Goal: Transaction & Acquisition: Obtain resource

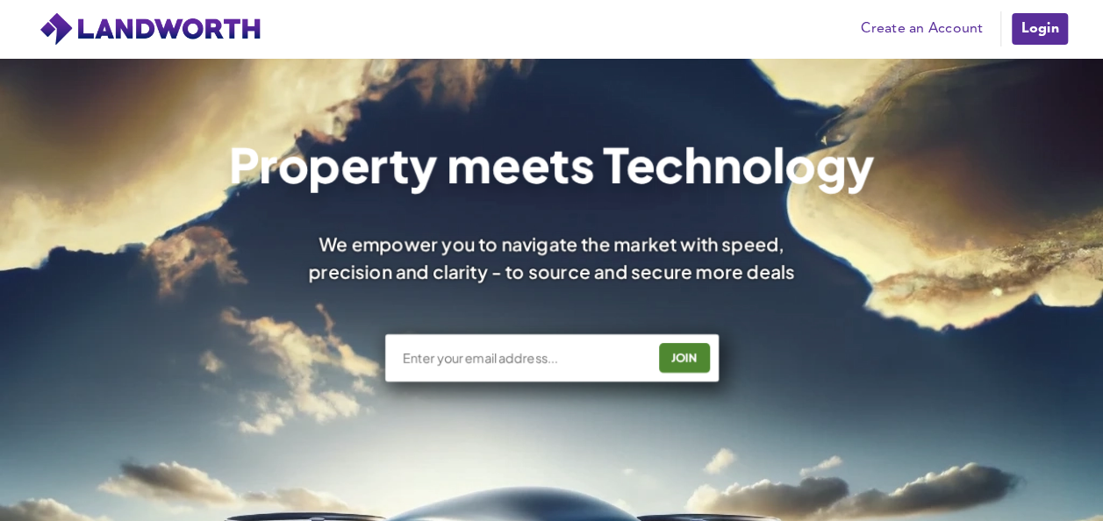
click at [1043, 18] on link "Login" at bounding box center [1039, 28] width 59 height 35
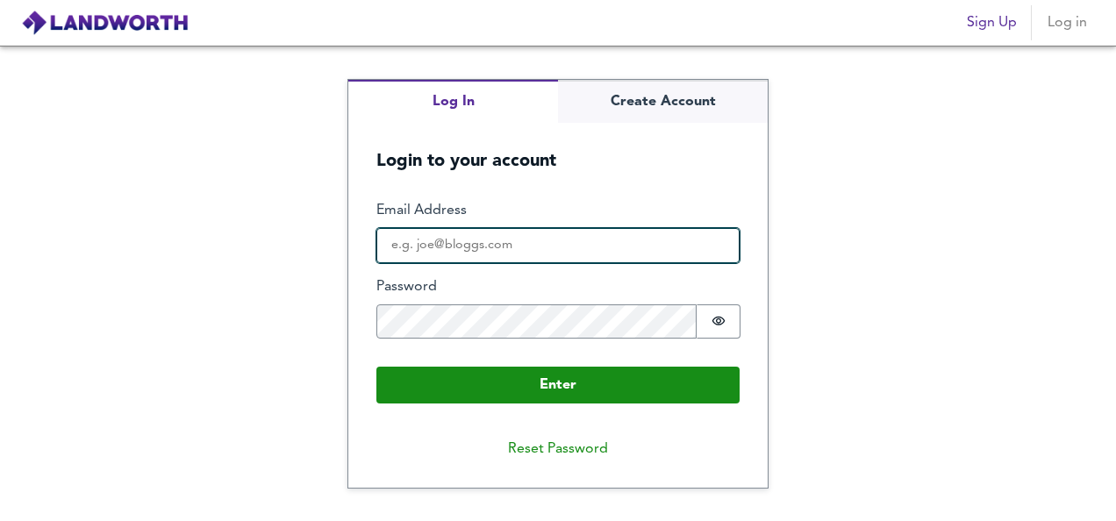
click at [600, 234] on input "Email Address" at bounding box center [557, 245] width 363 height 35
click at [525, 246] on input "Email Address" at bounding box center [557, 245] width 363 height 35
type input "[EMAIL_ADDRESS][DOMAIN_NAME]"
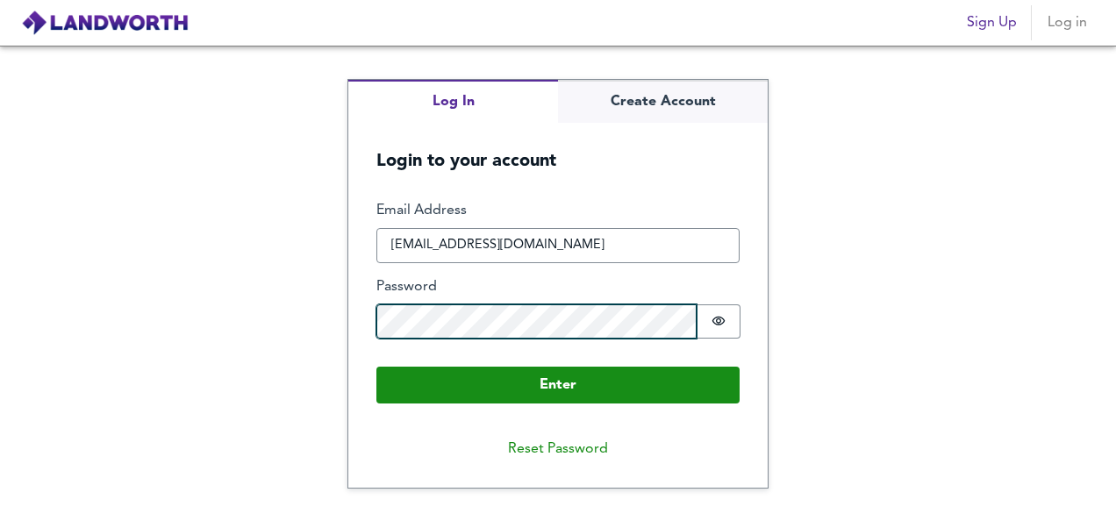
click at [376, 367] on button "Enter" at bounding box center [557, 385] width 363 height 37
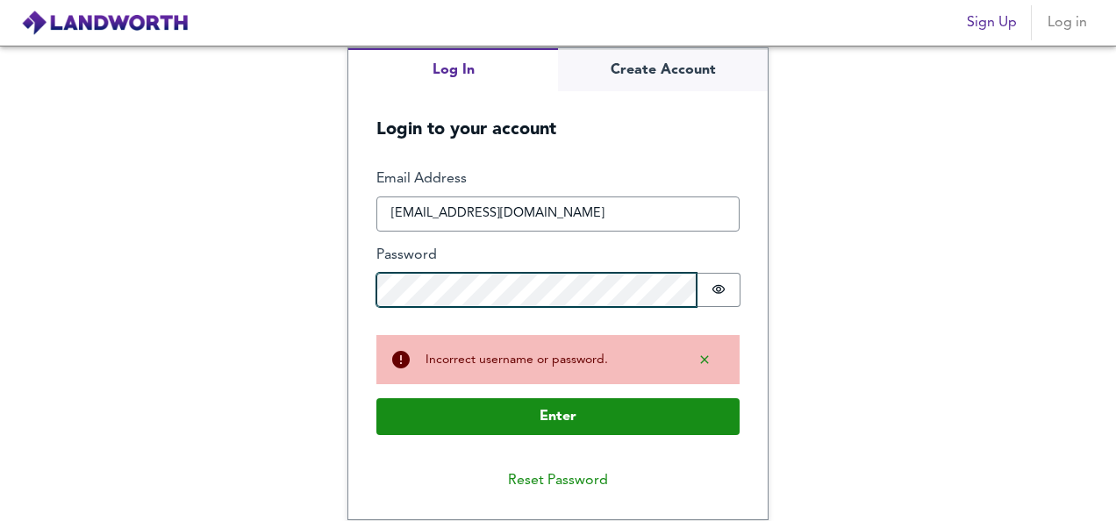
click at [376, 398] on button "Enter" at bounding box center [557, 416] width 363 height 37
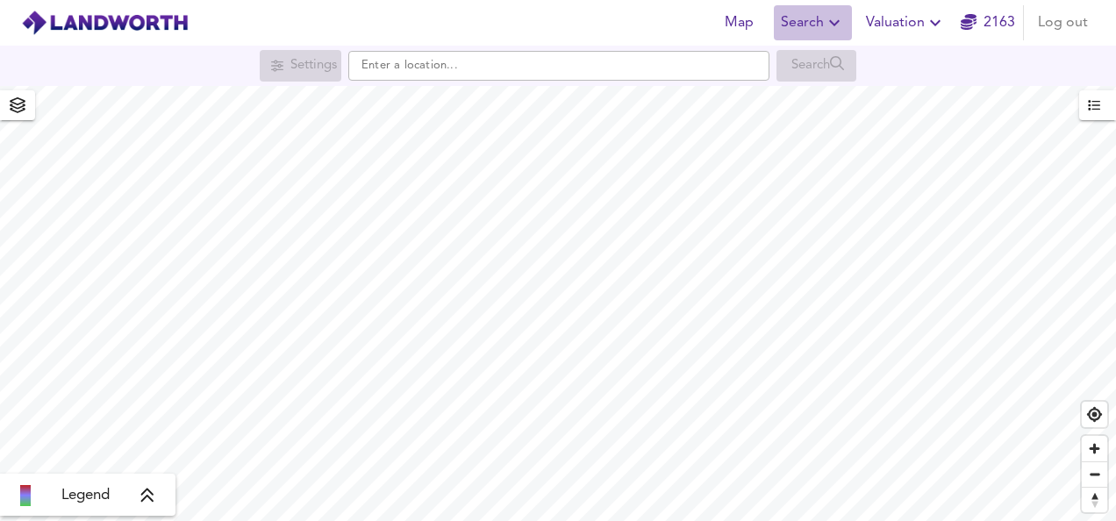
click at [800, 28] on span "Search" at bounding box center [813, 23] width 64 height 25
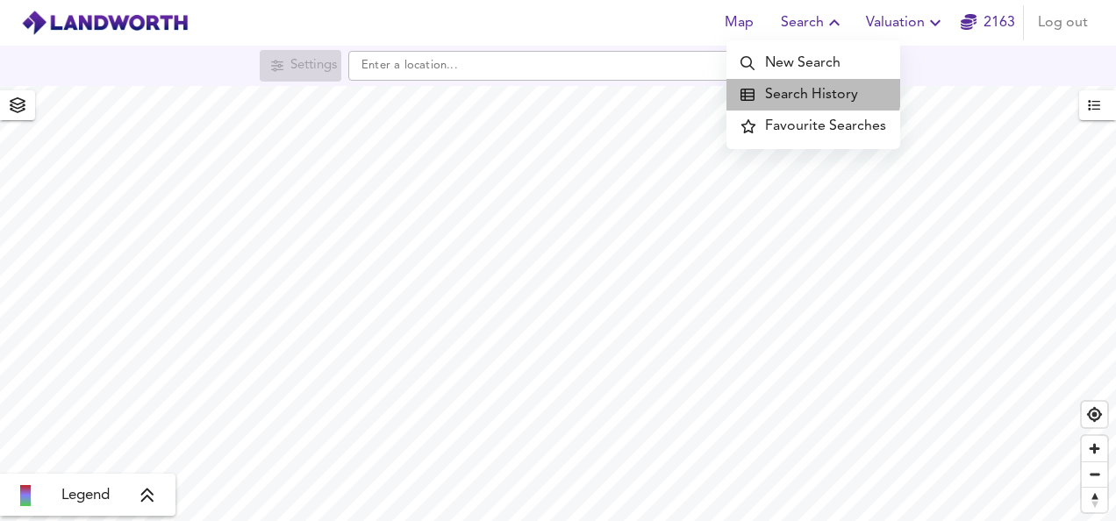
click at [795, 87] on li "Search History" at bounding box center [814, 95] width 174 height 32
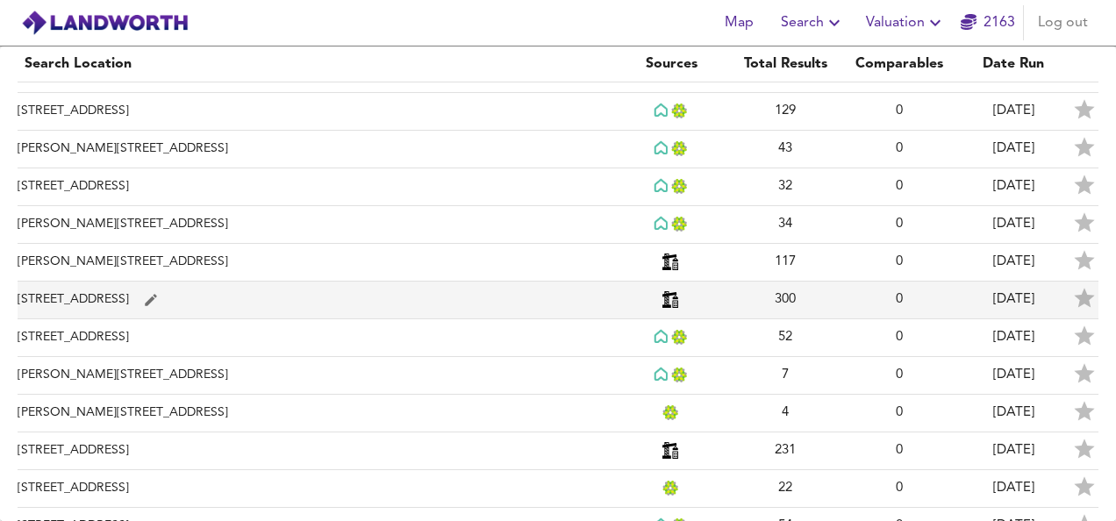
scroll to position [66, 0]
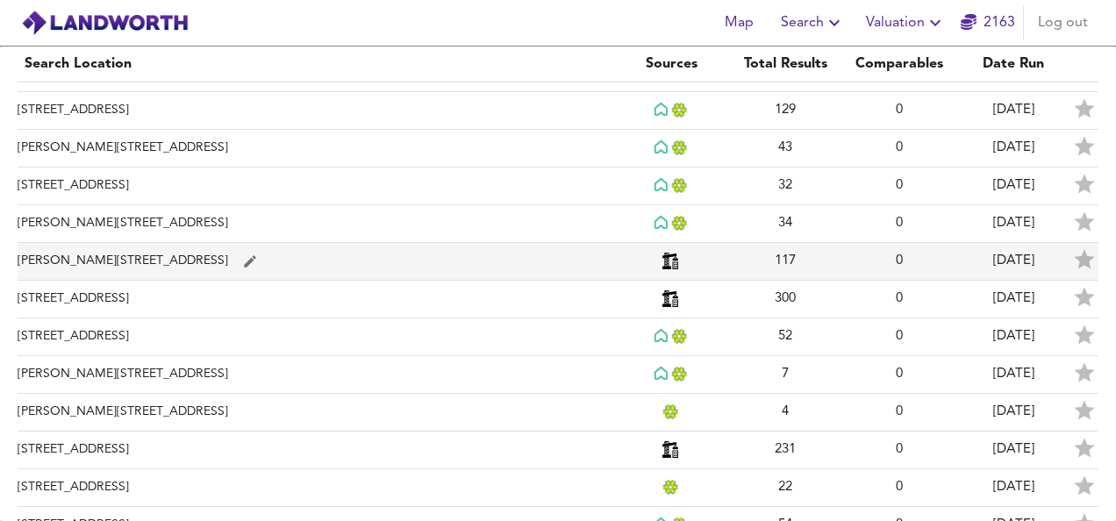
click at [105, 258] on td "[PERSON_NAME][STREET_ADDRESS]" at bounding box center [316, 262] width 597 height 38
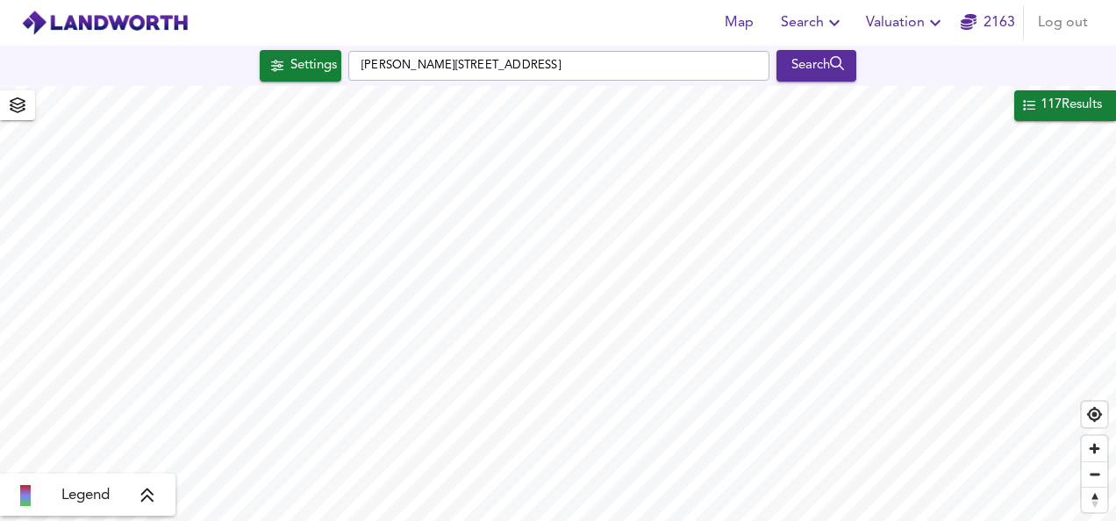
checkbox input "false"
checkbox input "true"
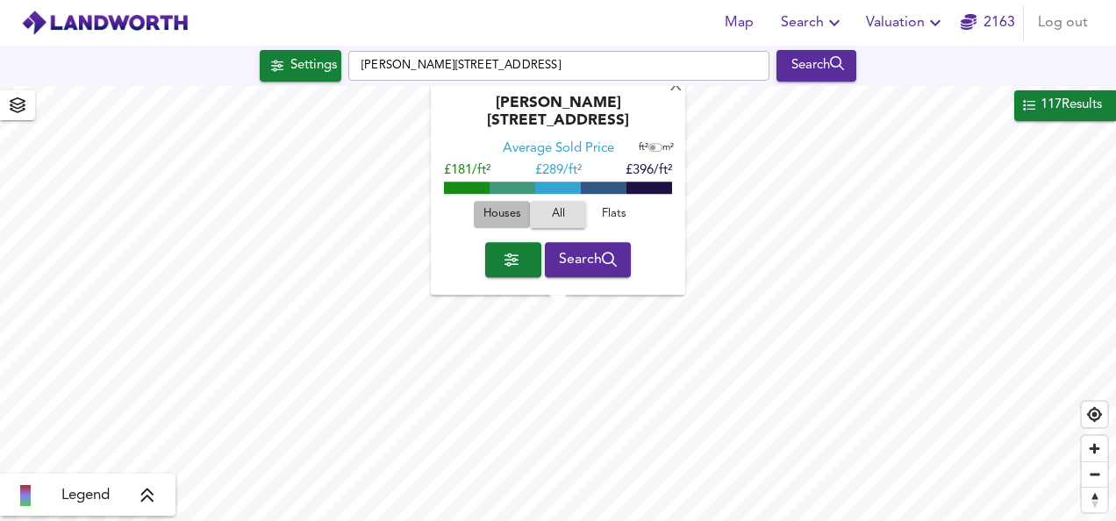
click at [500, 209] on span "Houses" at bounding box center [501, 215] width 47 height 20
click at [634, 225] on button "Flats" at bounding box center [614, 215] width 56 height 27
click at [638, 105] on div "Moseley Road, B12 9AZ Average Sold Price ft² m² £180/ft² £ 282/ft² £383/ft² Hou…" at bounding box center [558, 187] width 254 height 218
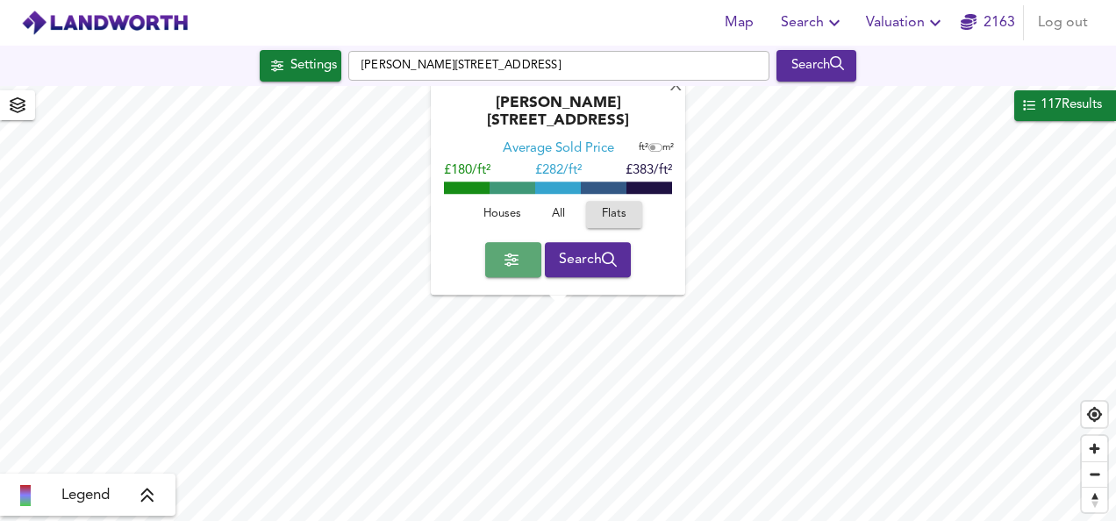
click at [498, 273] on button "button" at bounding box center [513, 259] width 56 height 35
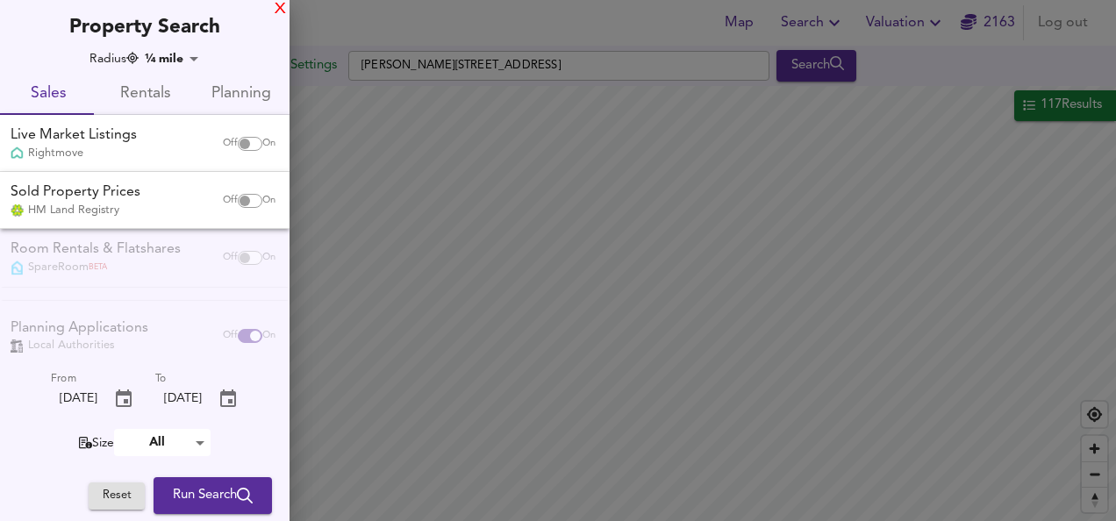
click at [276, 14] on div "X" at bounding box center [280, 10] width 11 height 12
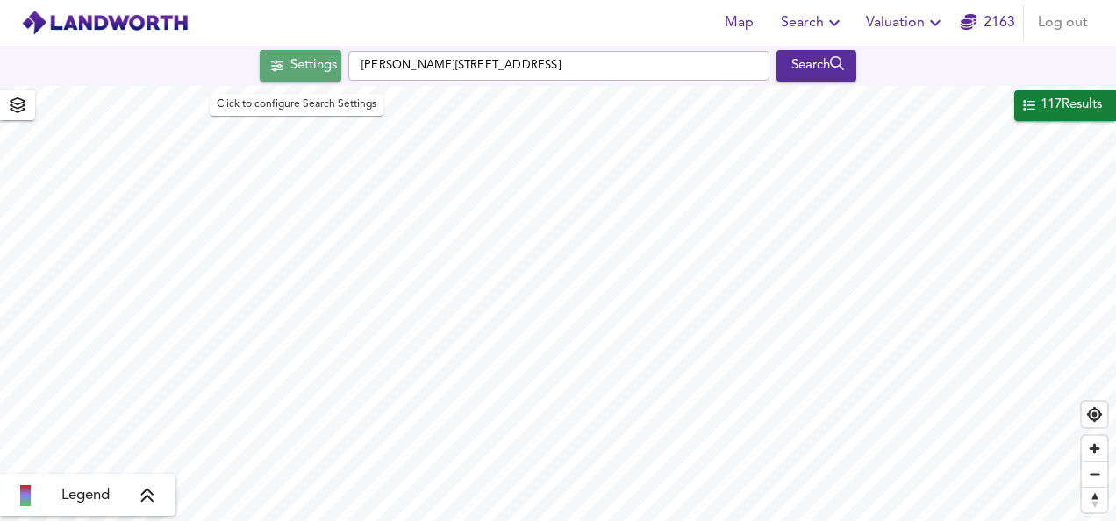
click at [310, 68] on div "Settings" at bounding box center [313, 65] width 47 height 23
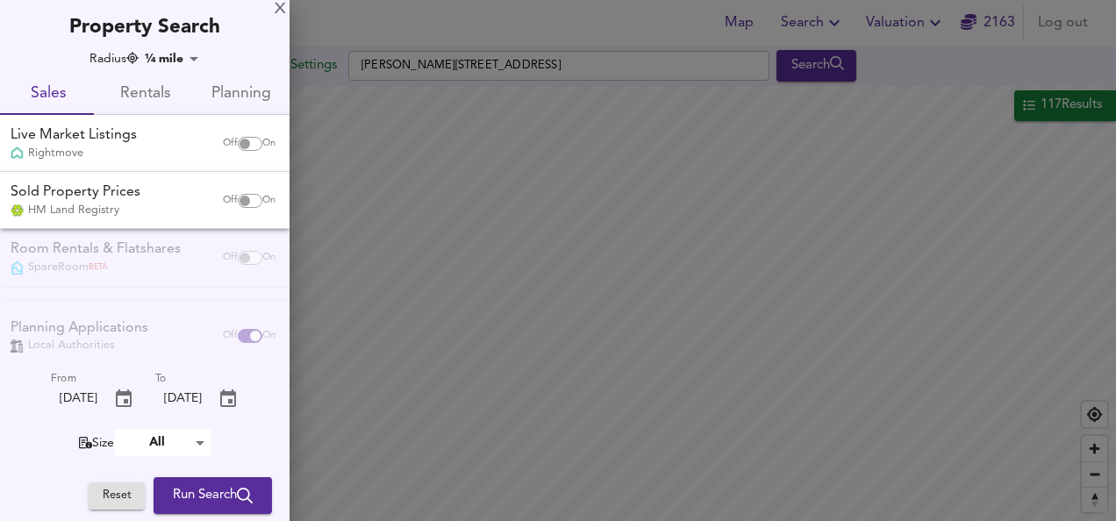
click at [237, 147] on input "checkbox" at bounding box center [245, 144] width 42 height 14
checkbox input "true"
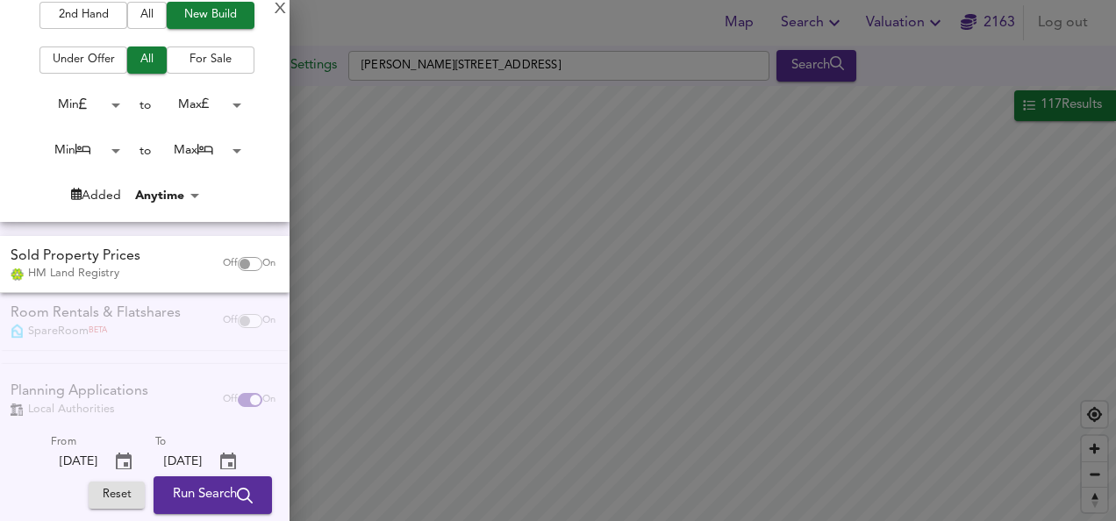
scroll to position [244, 0]
click at [237, 265] on input "checkbox" at bounding box center [245, 263] width 42 height 14
checkbox input "true"
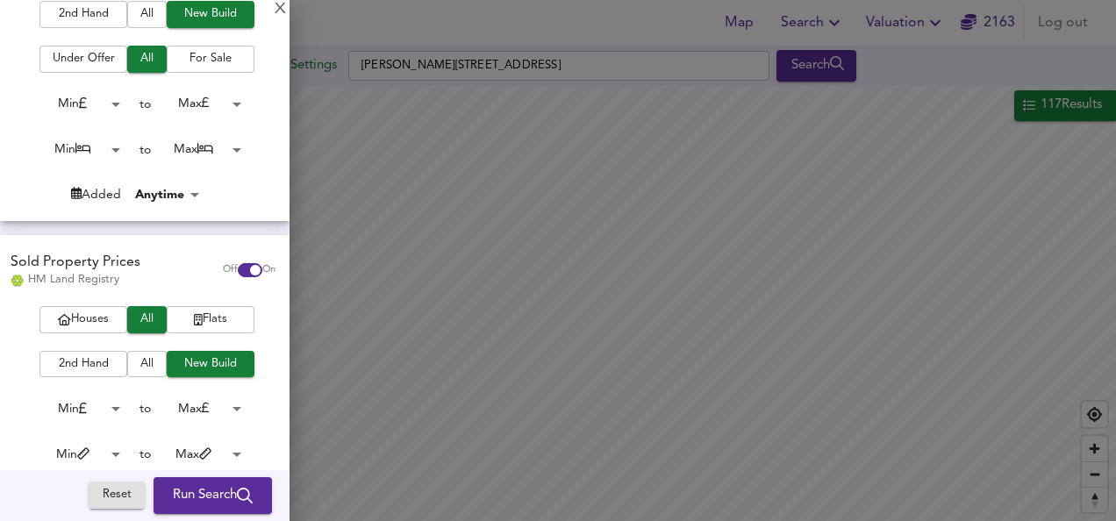
click at [144, 11] on span "All" at bounding box center [147, 14] width 22 height 20
click at [142, 25] on span "All" at bounding box center [147, 14] width 22 height 20
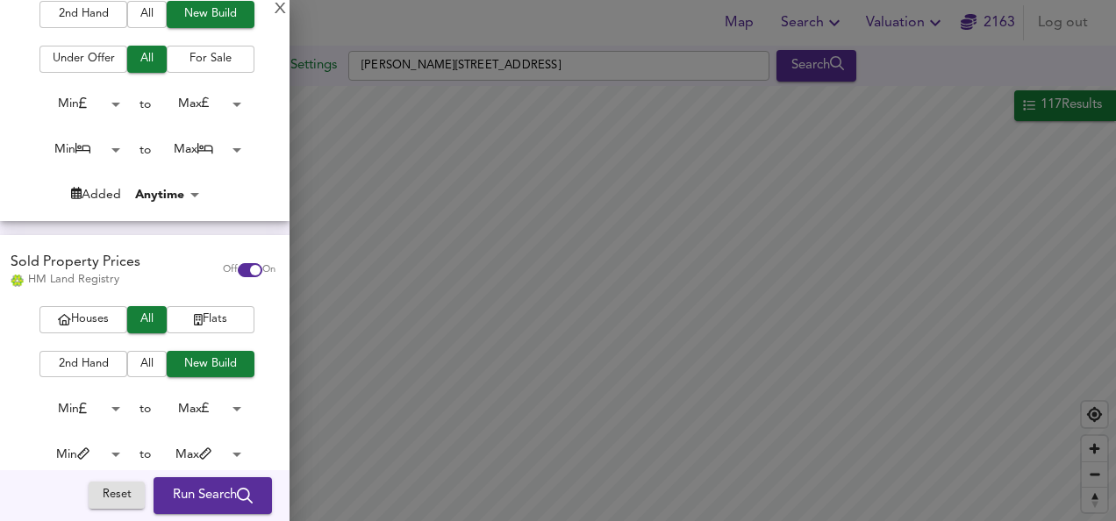
click at [140, 25] on span "All" at bounding box center [147, 14] width 22 height 20
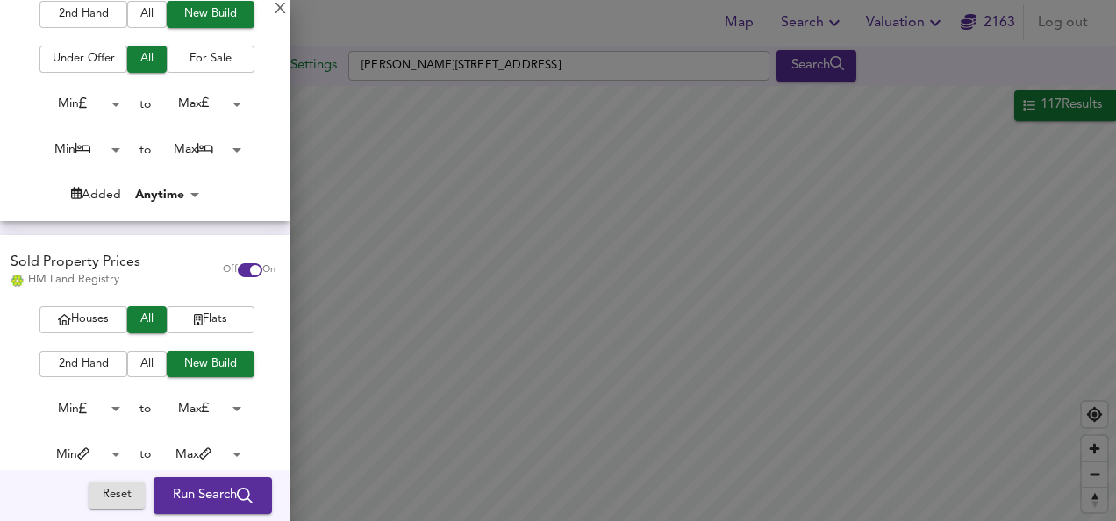
click at [140, 25] on span "All" at bounding box center [147, 14] width 22 height 20
click at [153, 25] on span "All" at bounding box center [147, 14] width 22 height 20
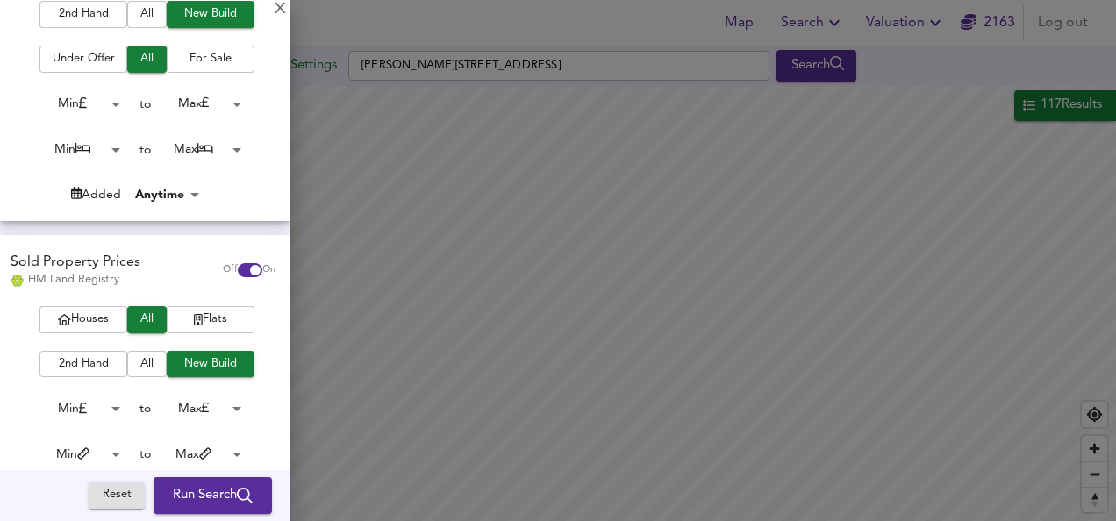
click at [153, 25] on span "All" at bounding box center [147, 14] width 22 height 20
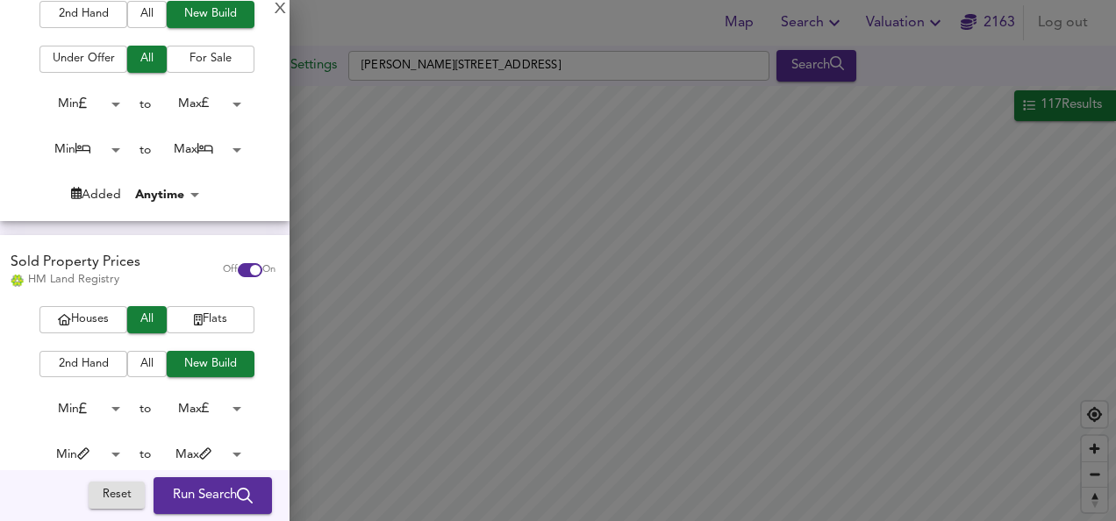
click at [181, 489] on span "Run Search" at bounding box center [213, 495] width 80 height 23
click at [149, 362] on div at bounding box center [558, 260] width 1116 height 521
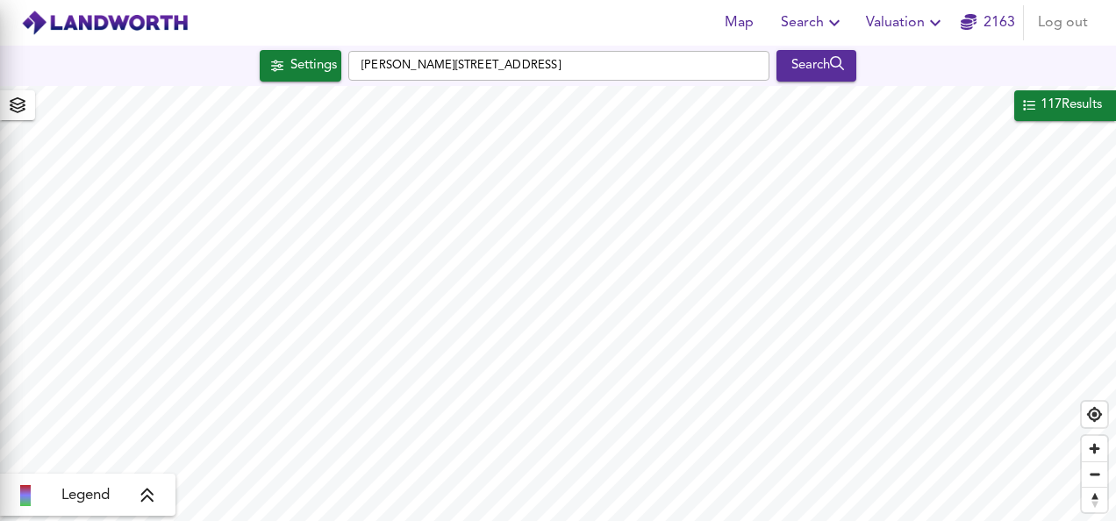
scroll to position [77, 0]
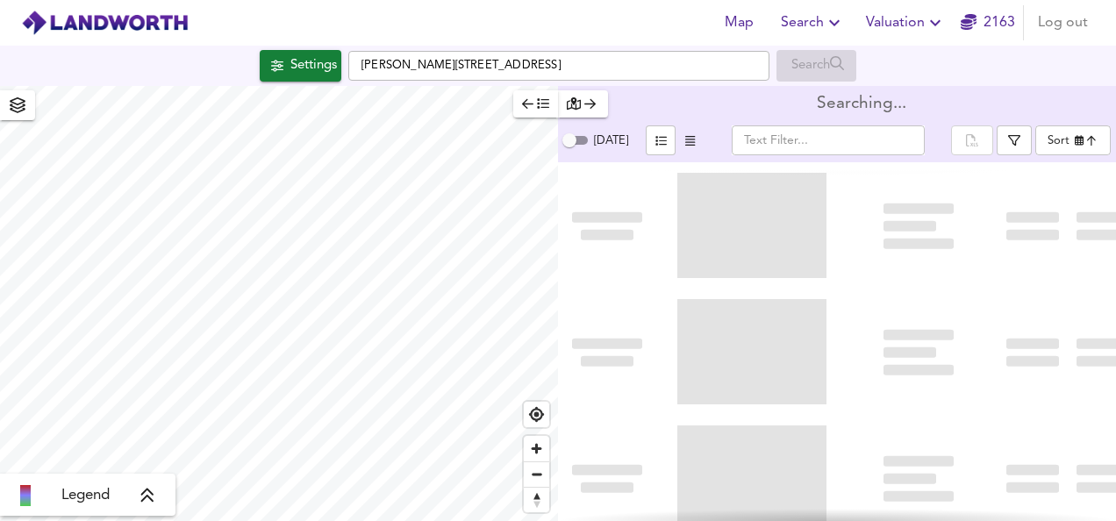
type input "newest"
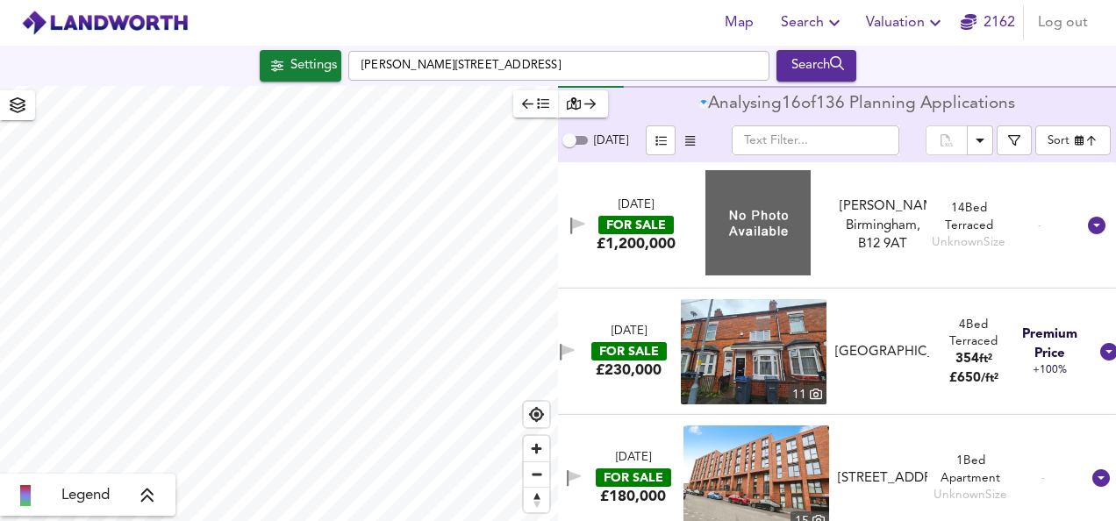
click at [286, 56] on div at bounding box center [558, 260] width 1116 height 521
click at [311, 75] on div at bounding box center [558, 260] width 1116 height 521
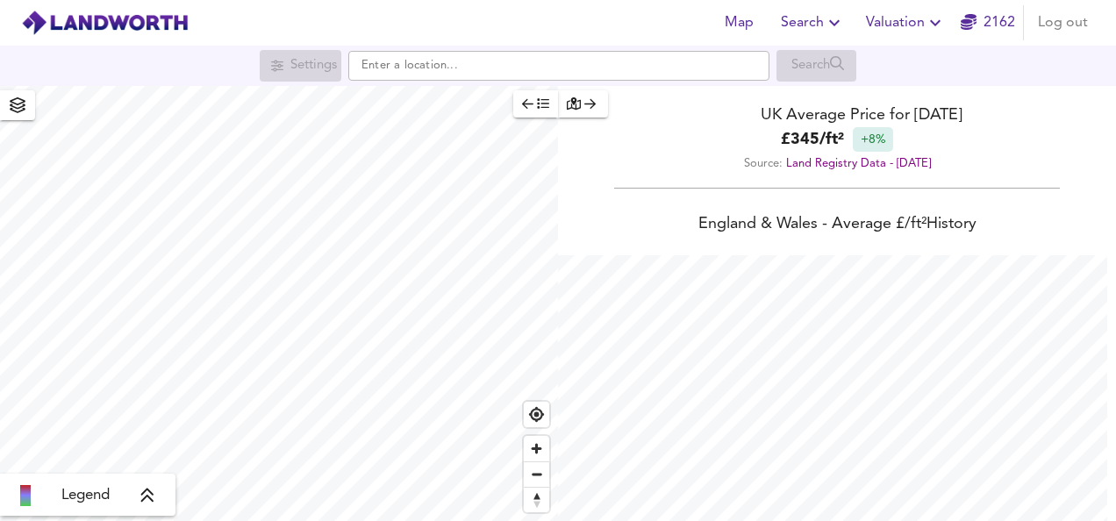
scroll to position [521, 1116]
click at [828, 25] on icon "button" at bounding box center [834, 22] width 21 height 21
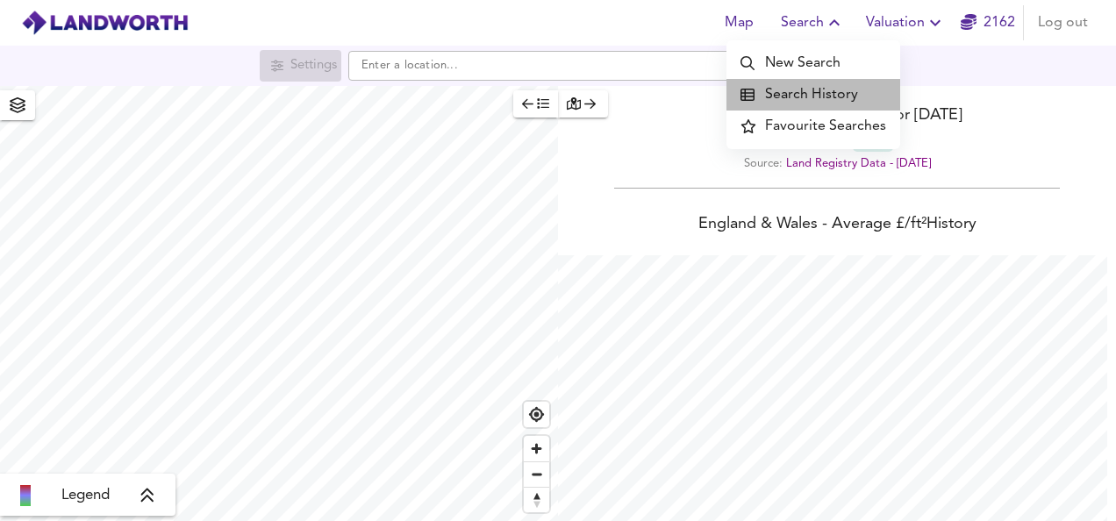
click at [816, 86] on li "Search History" at bounding box center [814, 95] width 174 height 32
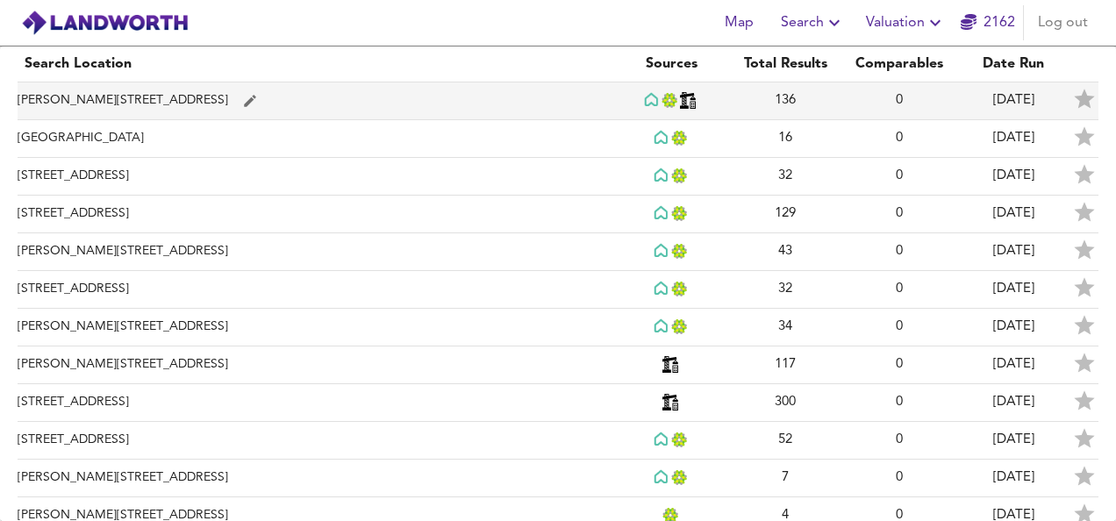
click at [80, 106] on td "[PERSON_NAME][STREET_ADDRESS]" at bounding box center [316, 101] width 597 height 38
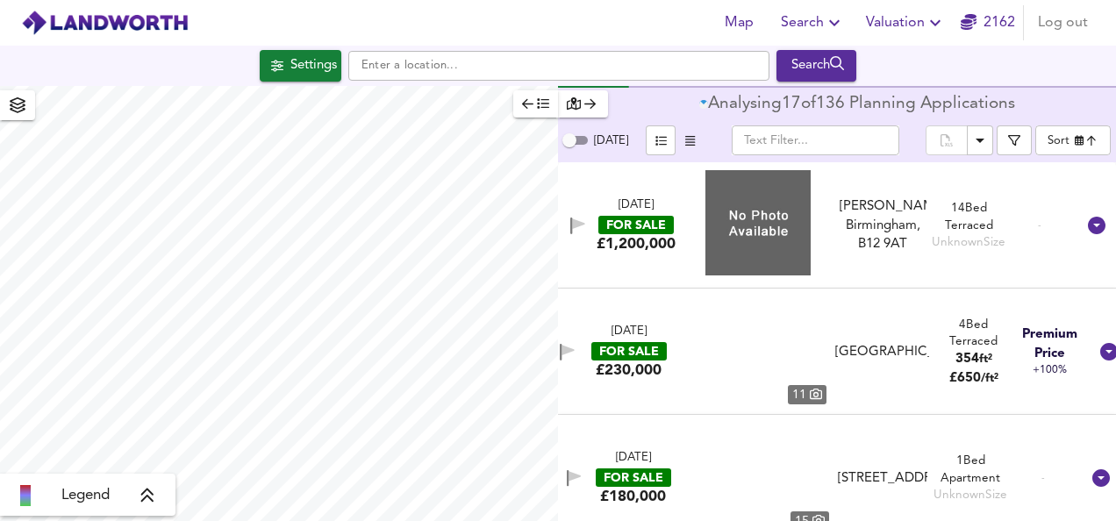
click at [307, 65] on div at bounding box center [558, 260] width 1116 height 521
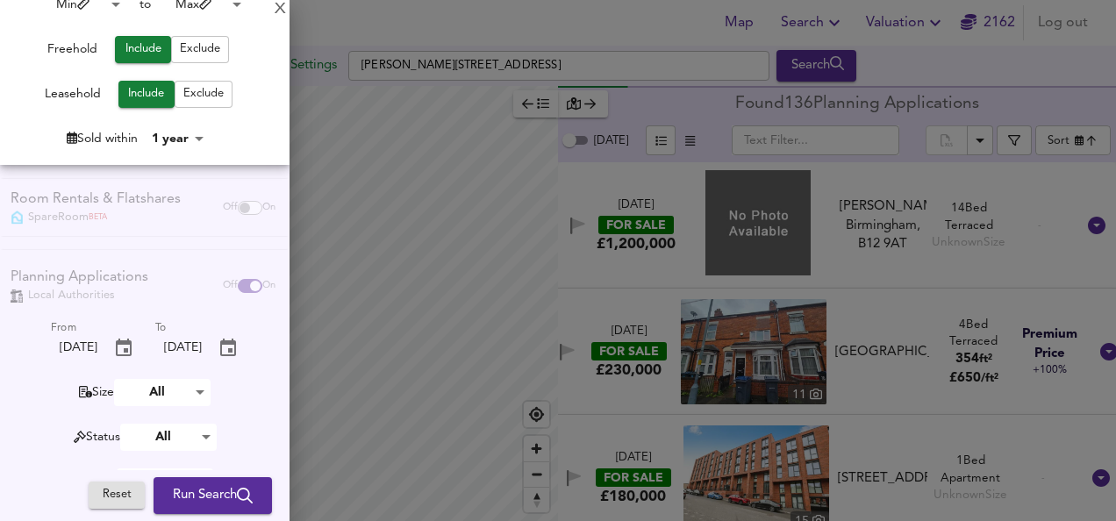
scroll to position [695, 0]
click at [232, 290] on div "Planning Applications Local Authorities Off On From [DATE] To [DATE] Size All S…" at bounding box center [145, 402] width 290 height 307
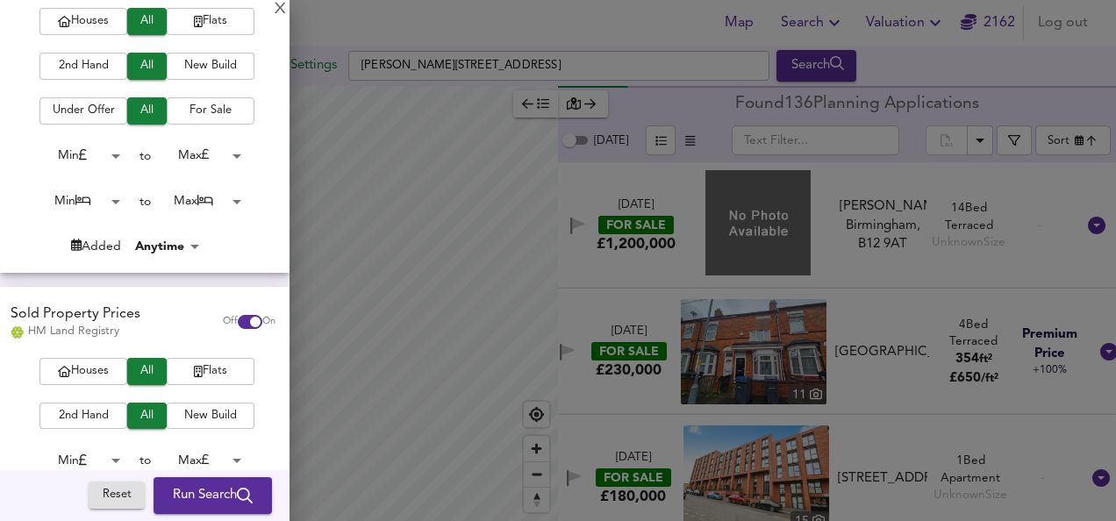
scroll to position [195, 0]
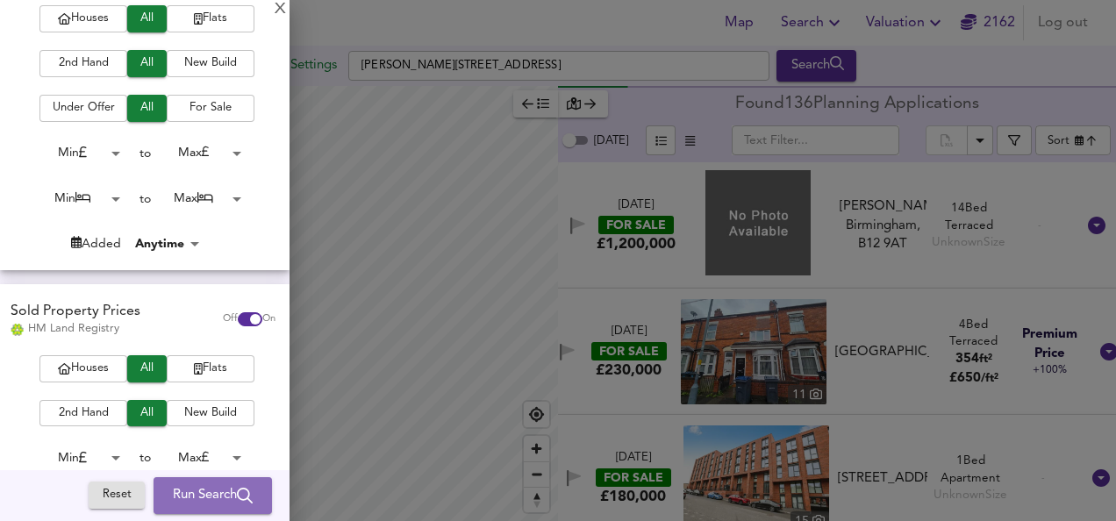
click at [183, 492] on span "Run Search" at bounding box center [213, 495] width 80 height 23
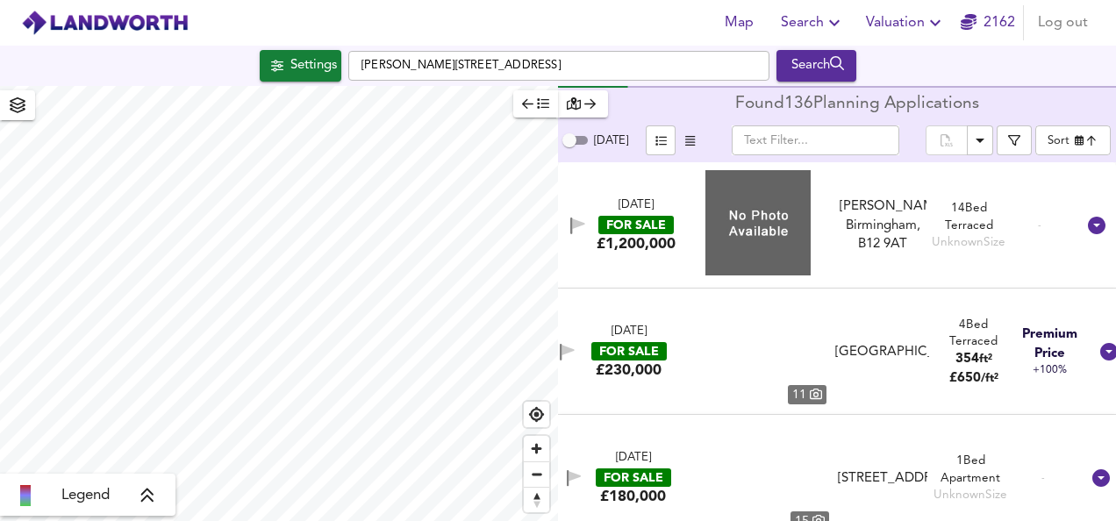
type input "newest"
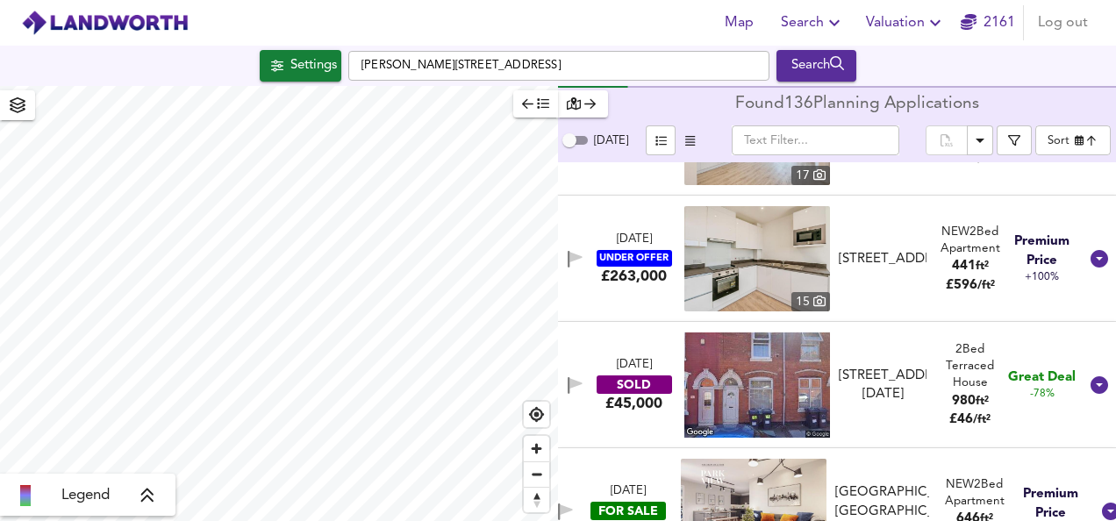
scroll to position [599, 0]
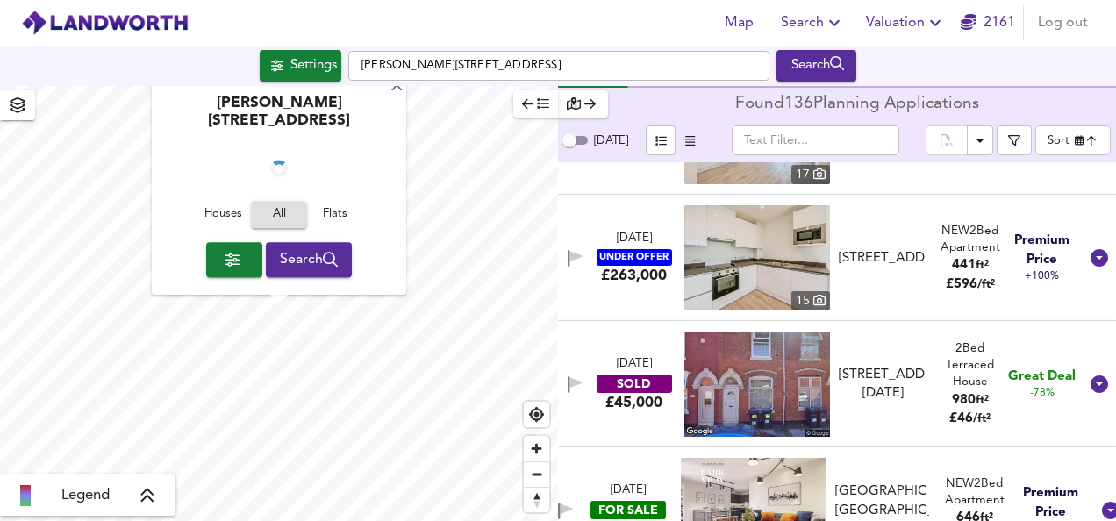
checkbox input "false"
checkbox input "true"
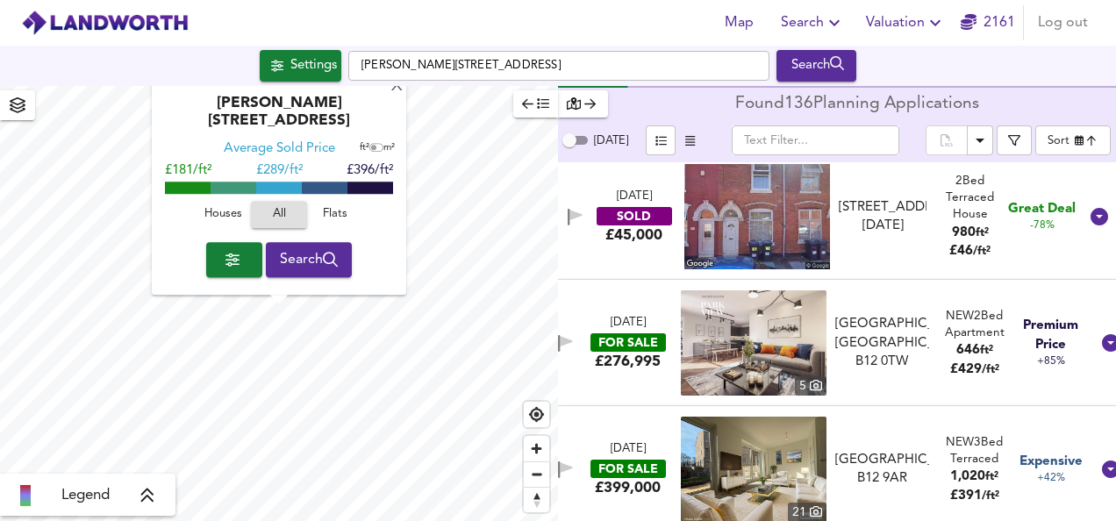
scroll to position [776, 0]
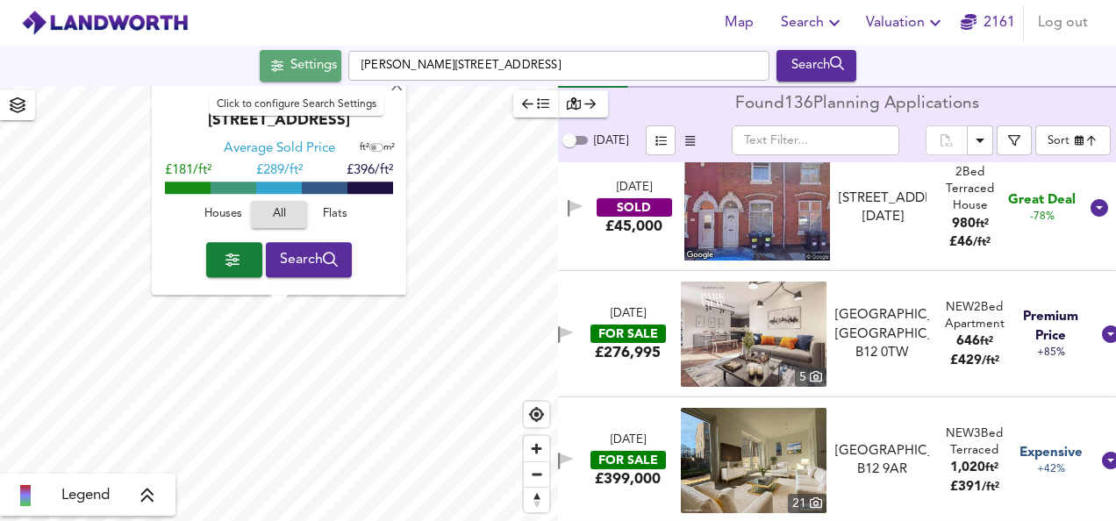
click at [304, 67] on div "Settings" at bounding box center [313, 65] width 47 height 23
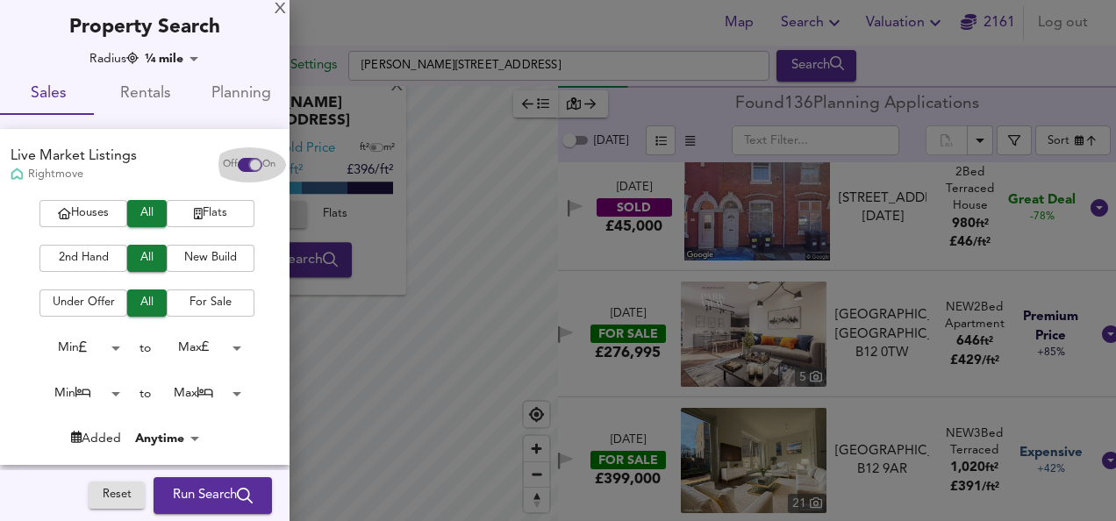
click at [234, 169] on input "checkbox" at bounding box center [255, 165] width 42 height 14
checkbox input "false"
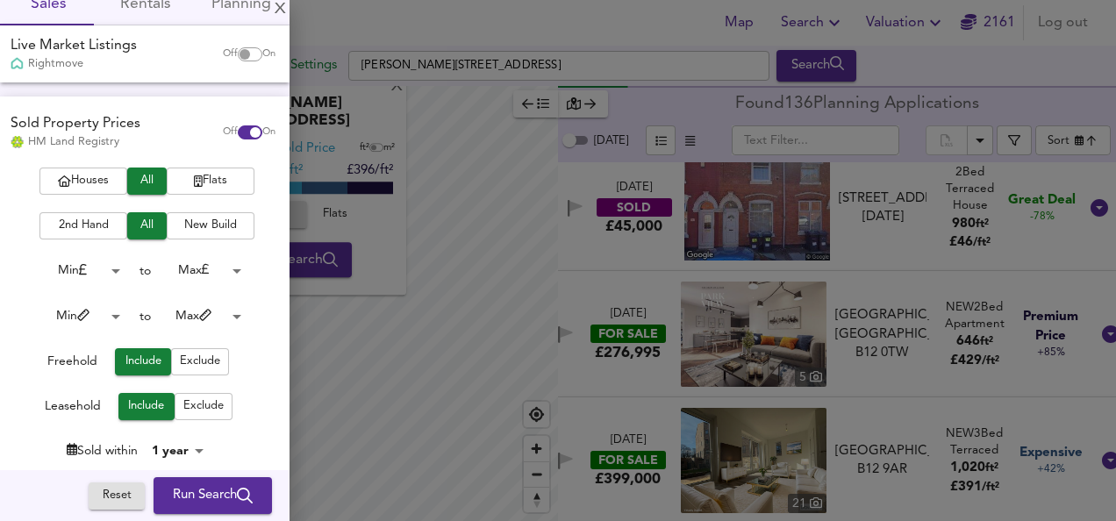
scroll to position [82, 0]
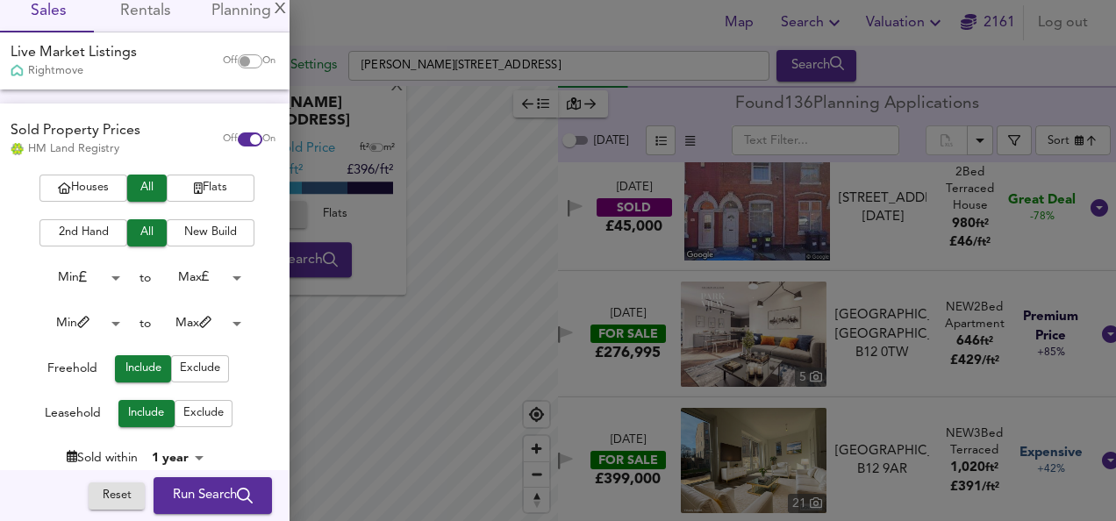
click at [236, 135] on input "checkbox" at bounding box center [255, 139] width 42 height 14
checkbox input "false"
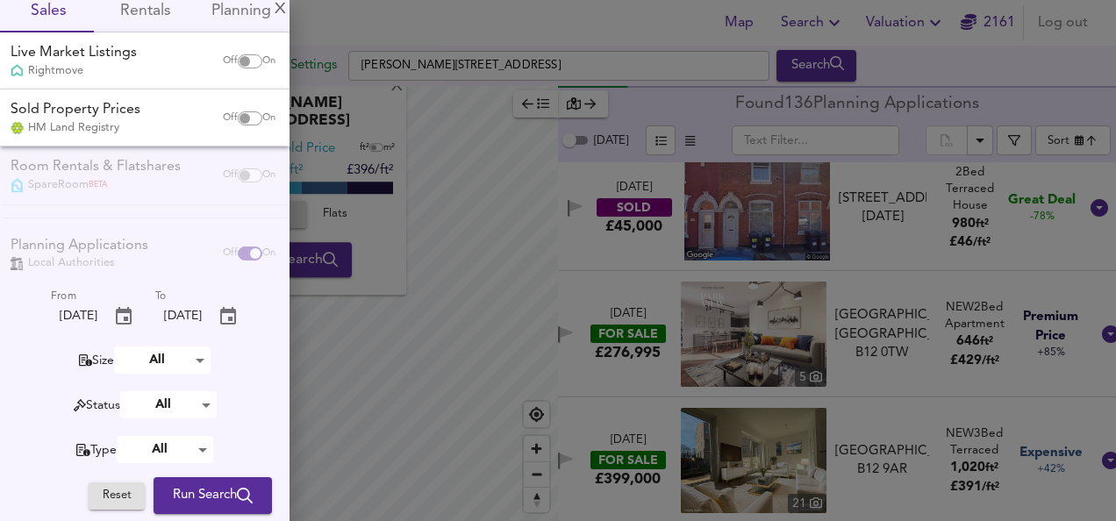
click at [236, 13] on span "Planning" at bounding box center [241, 11] width 75 height 27
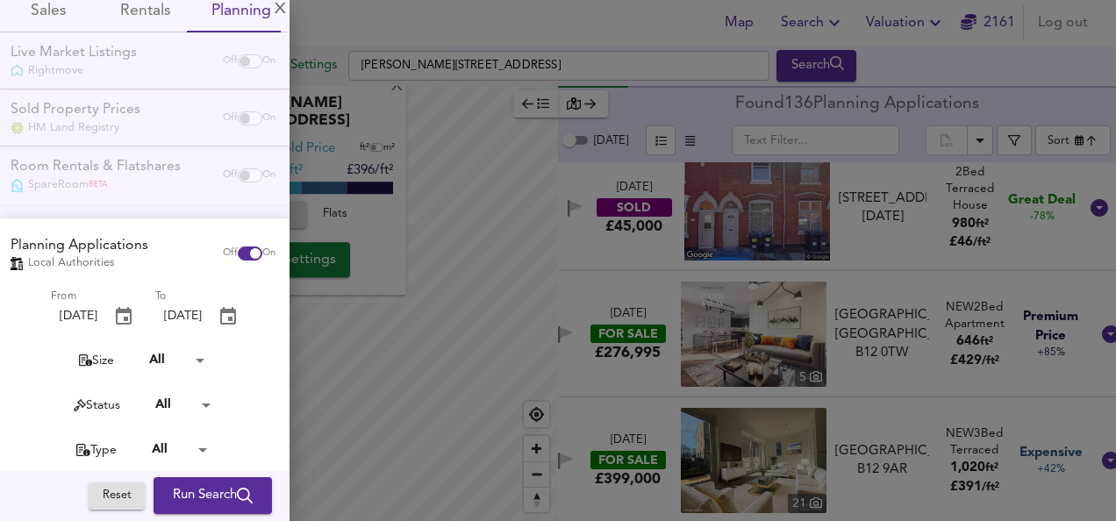
click at [236, 13] on span "Planning" at bounding box center [241, 11] width 75 height 27
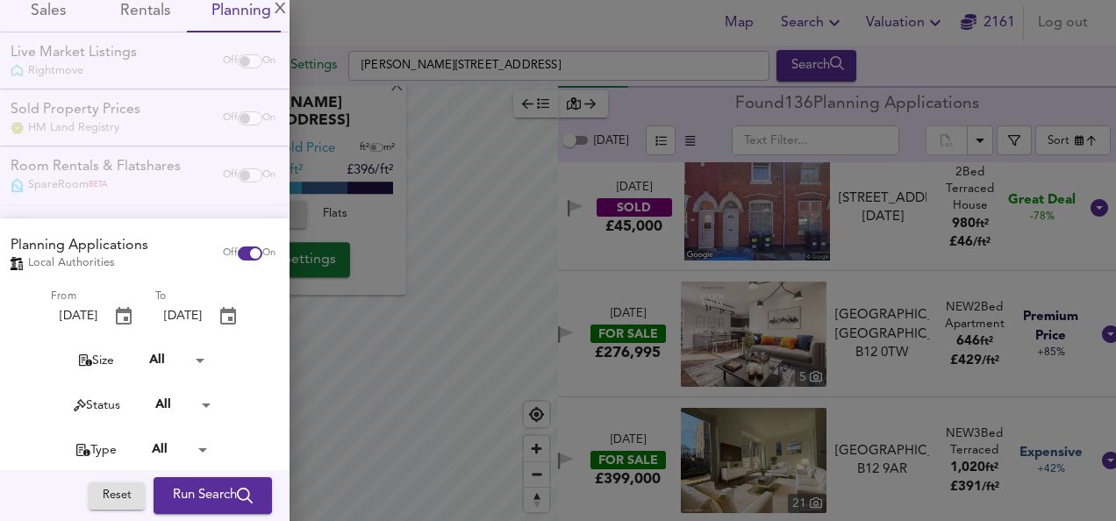
click at [236, 13] on span "Planning" at bounding box center [241, 11] width 75 height 27
click at [225, 11] on span "Planning" at bounding box center [241, 11] width 75 height 27
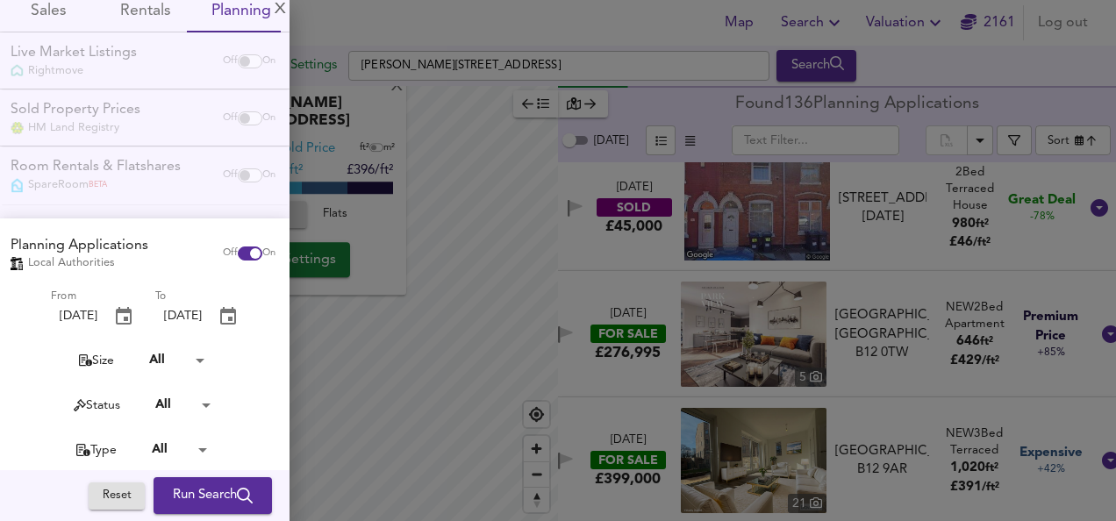
click at [199, 488] on span "Run Search" at bounding box center [213, 495] width 80 height 23
click at [185, 487] on div at bounding box center [558, 260] width 1116 height 521
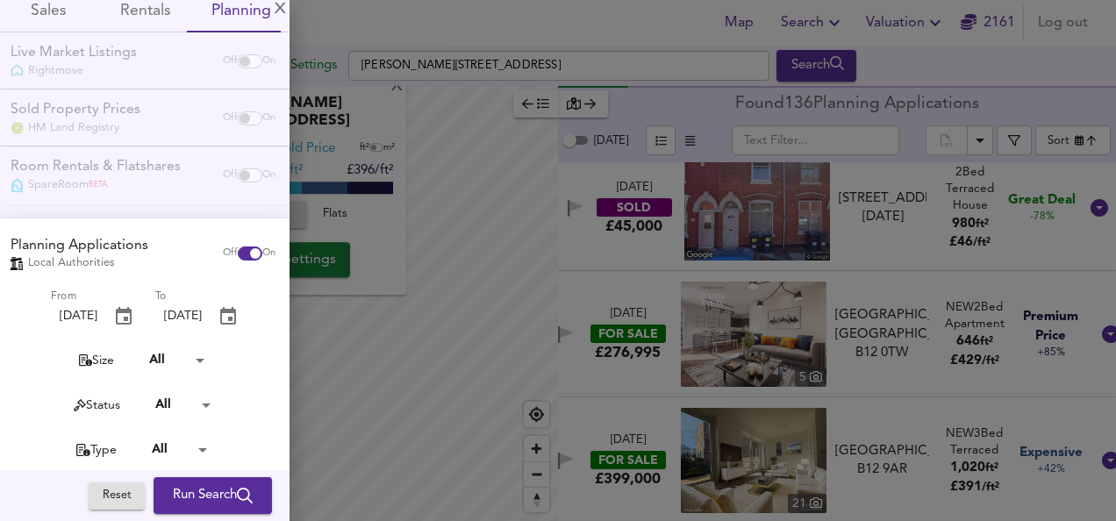
click at [185, 487] on div at bounding box center [558, 260] width 1116 height 521
click at [184, 500] on div at bounding box center [558, 260] width 1116 height 521
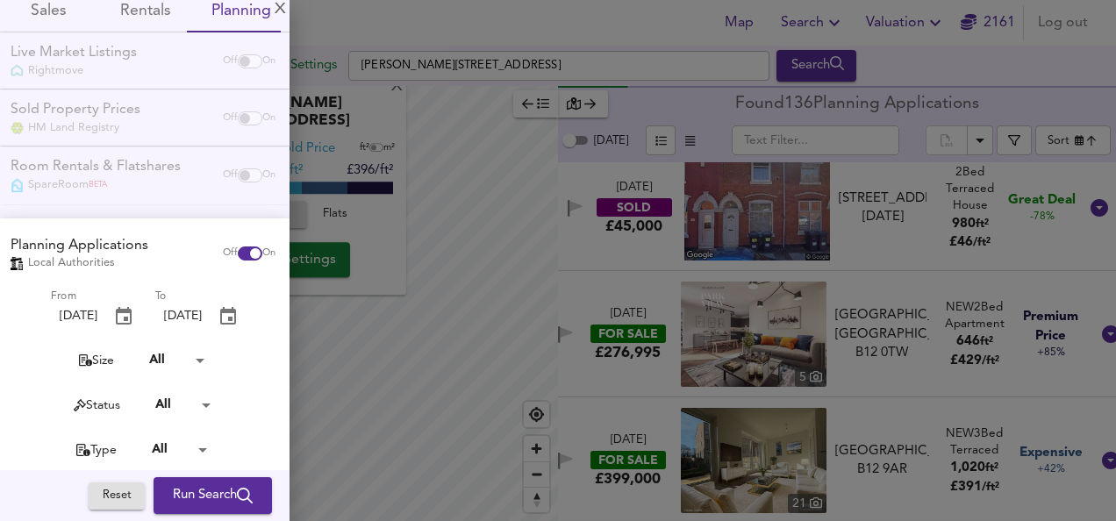
click at [184, 500] on div at bounding box center [558, 260] width 1116 height 521
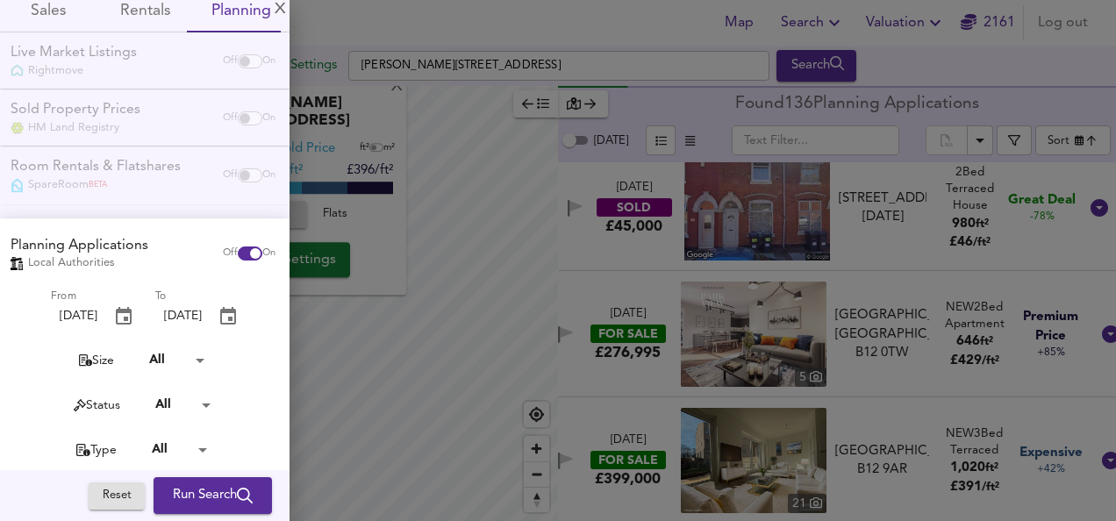
click at [184, 500] on div at bounding box center [558, 260] width 1116 height 521
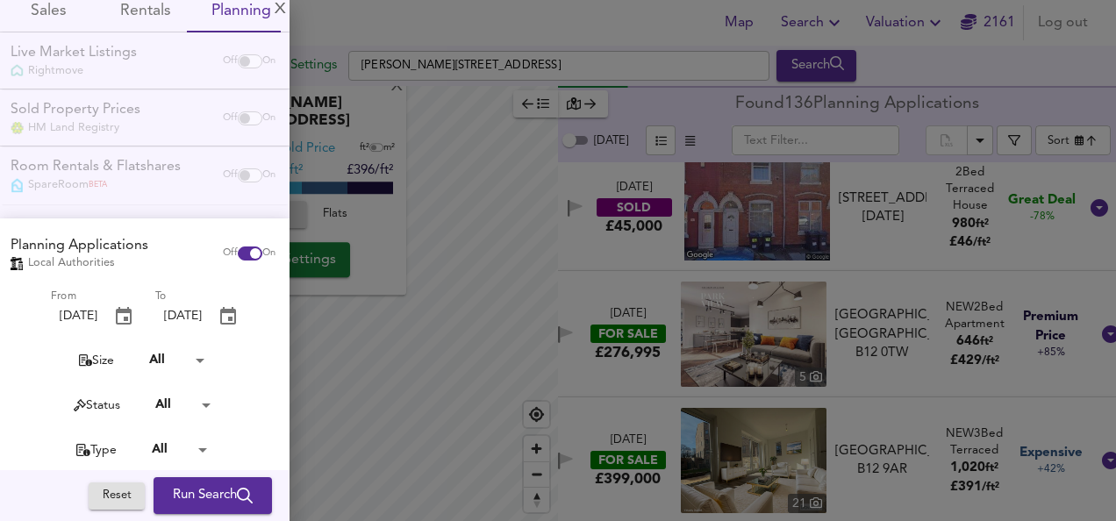
click at [184, 500] on div at bounding box center [558, 260] width 1116 height 521
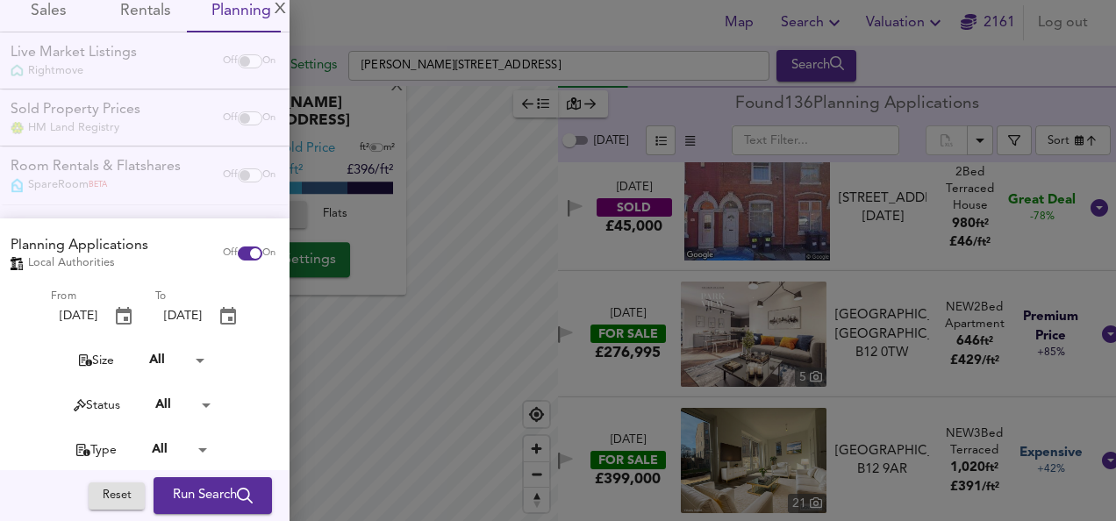
click at [184, 500] on div at bounding box center [558, 260] width 1116 height 521
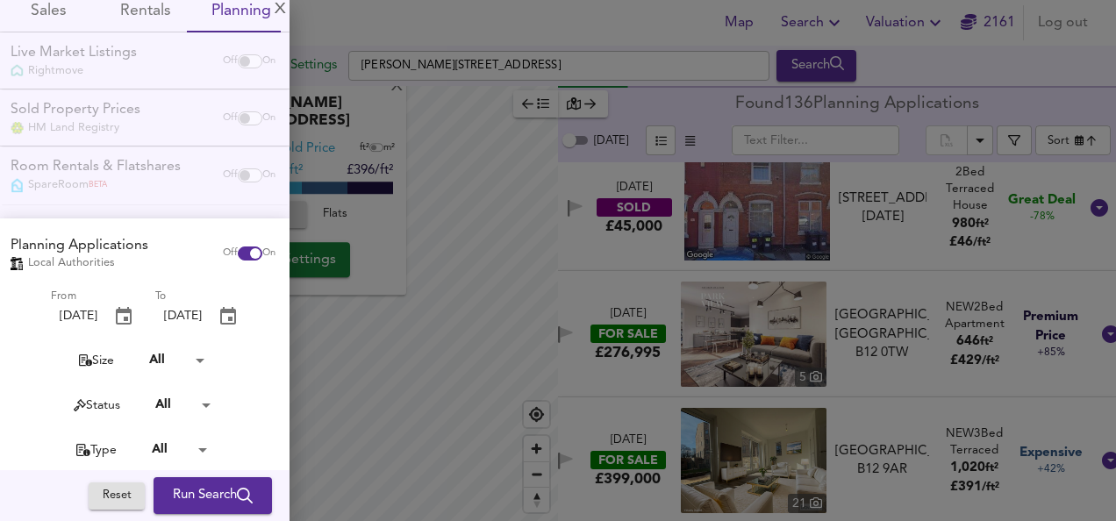
click at [184, 500] on div at bounding box center [558, 260] width 1116 height 521
click at [299, 68] on div at bounding box center [558, 260] width 1116 height 521
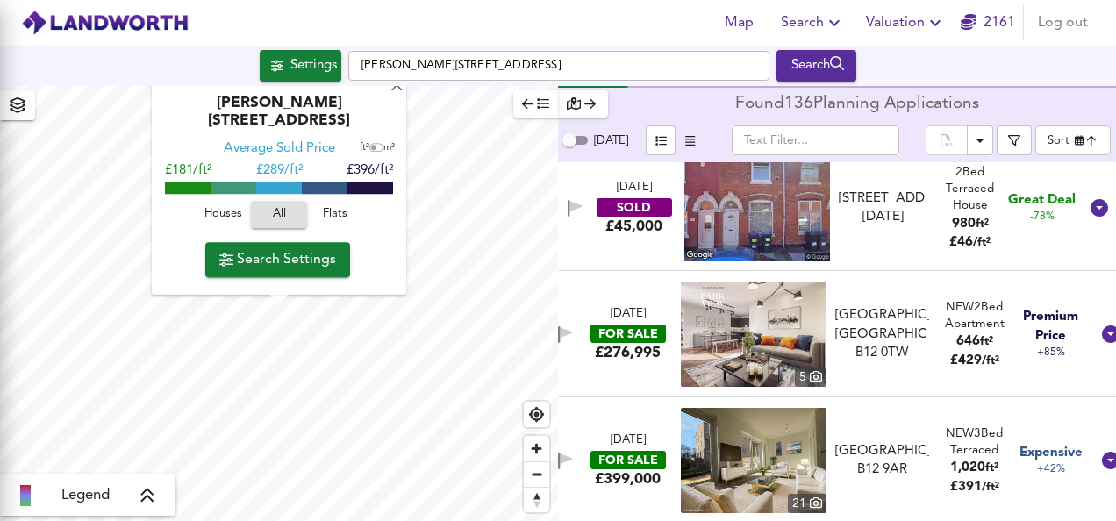
click at [299, 68] on div at bounding box center [558, 260] width 1116 height 521
click at [297, 68] on div at bounding box center [558, 260] width 1116 height 521
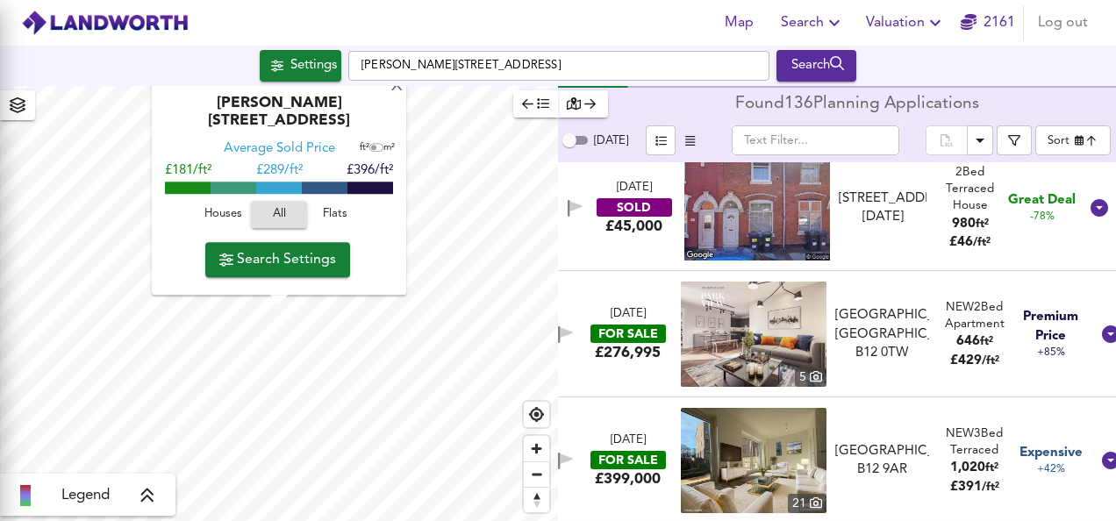
click at [297, 68] on div at bounding box center [558, 260] width 1116 height 521
click at [293, 61] on div at bounding box center [558, 260] width 1116 height 521
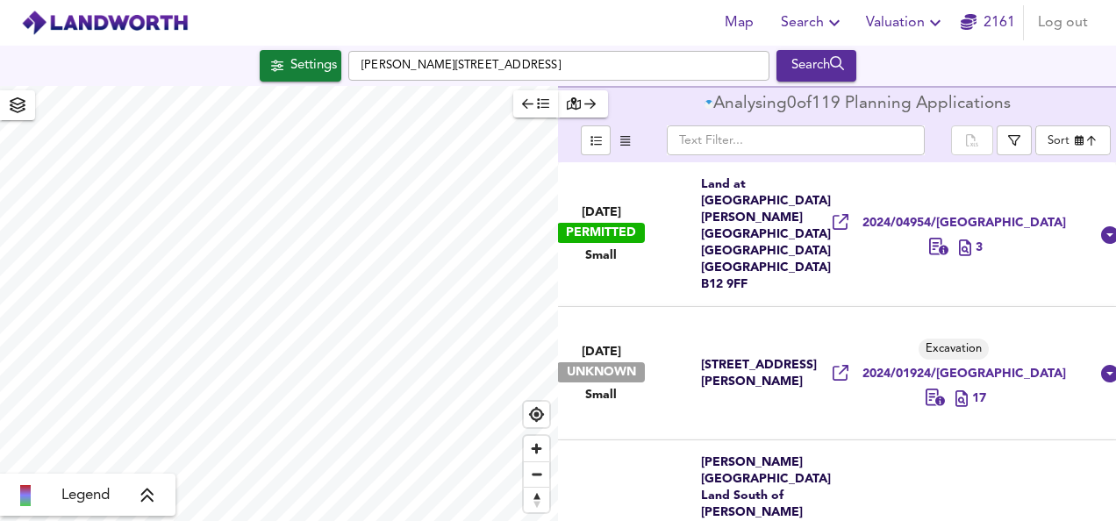
type input "newest"
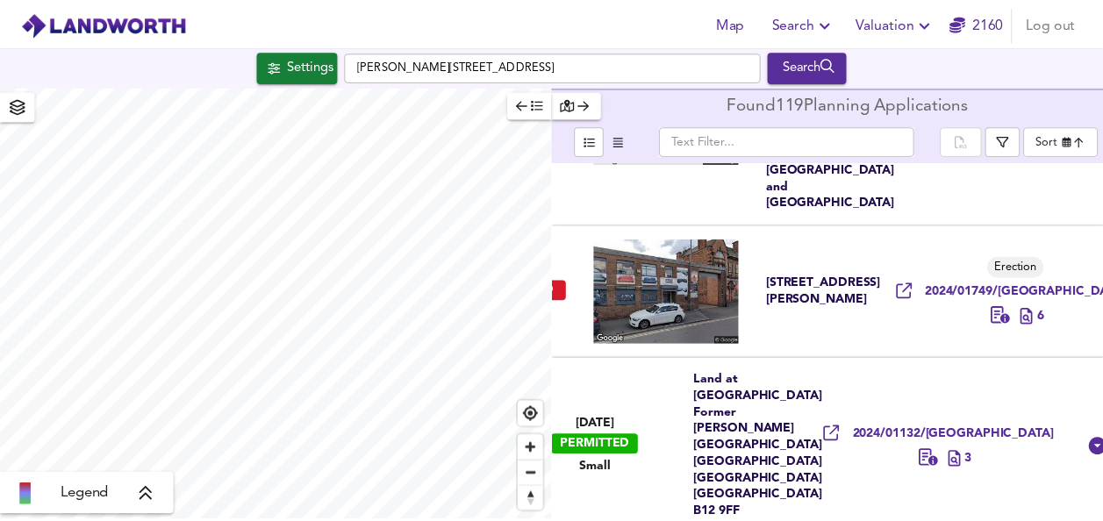
scroll to position [445, 0]
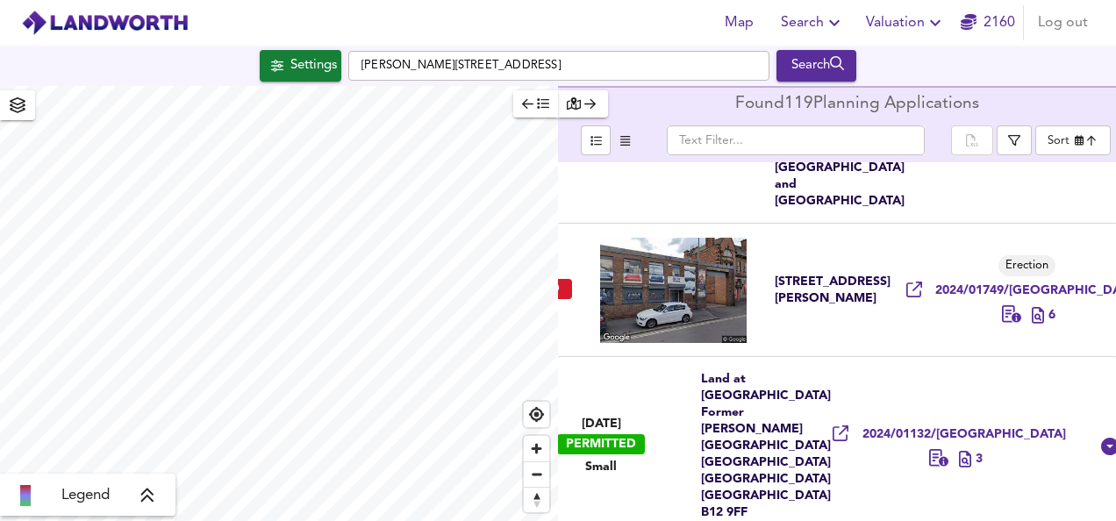
click at [930, 28] on icon "button" at bounding box center [935, 22] width 21 height 21
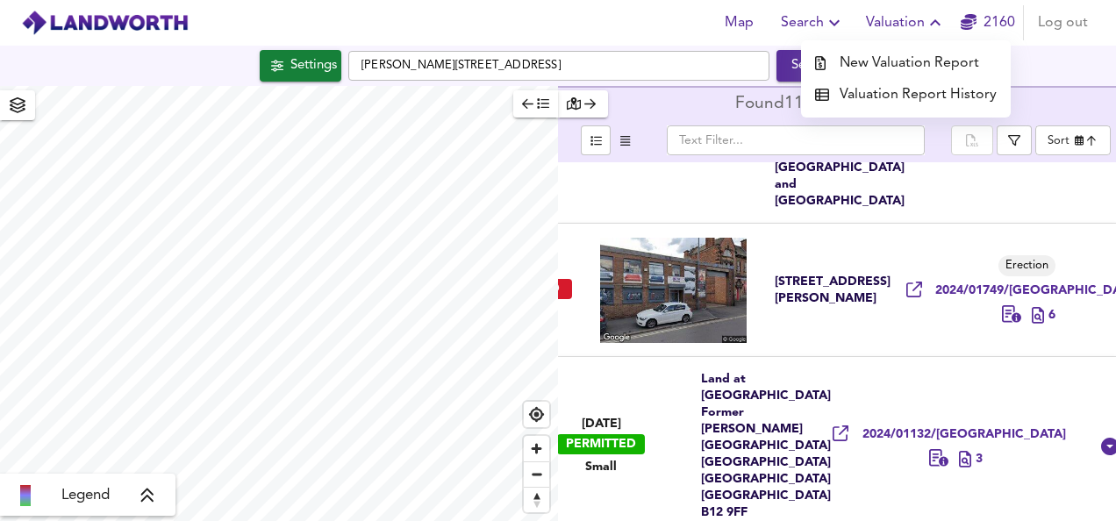
click at [866, 69] on li "New Valuation Report" at bounding box center [906, 63] width 210 height 32
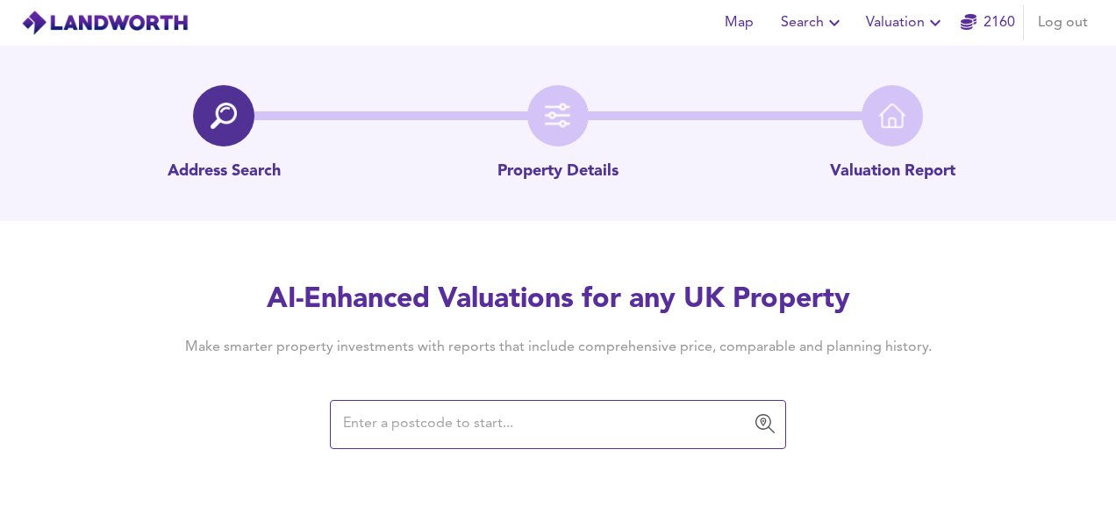
click at [583, 400] on div "​" at bounding box center [558, 424] width 456 height 49
click at [900, 33] on span "Valuation" at bounding box center [906, 23] width 80 height 25
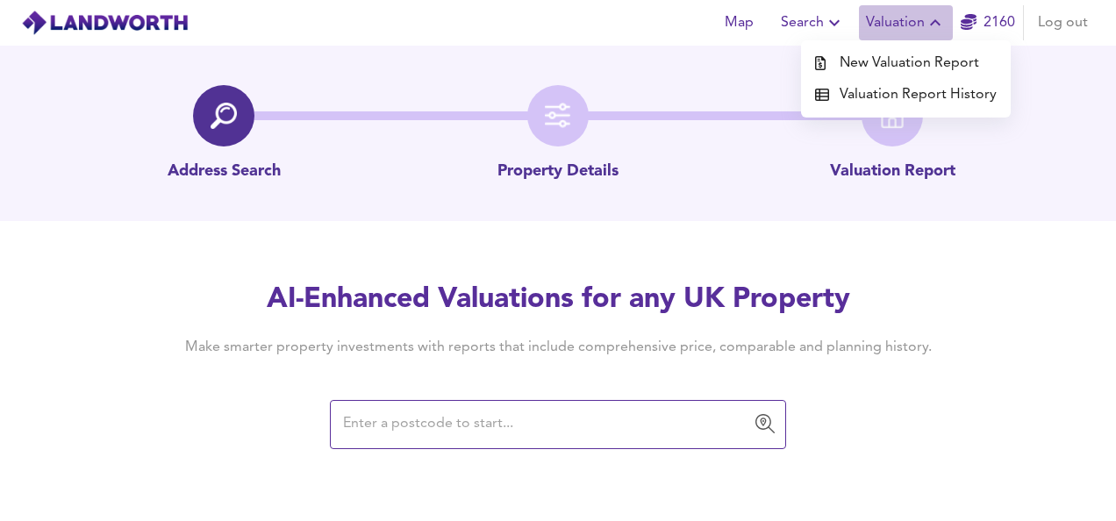
click at [900, 33] on span "Valuation" at bounding box center [906, 23] width 80 height 25
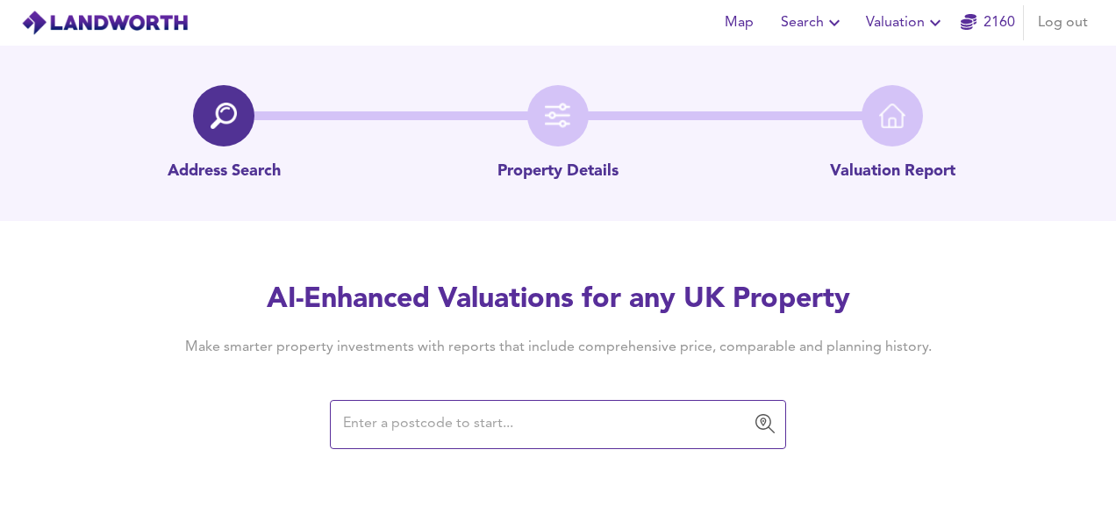
click at [553, 124] on img at bounding box center [558, 116] width 26 height 26
click at [521, 425] on input "text" at bounding box center [545, 424] width 414 height 33
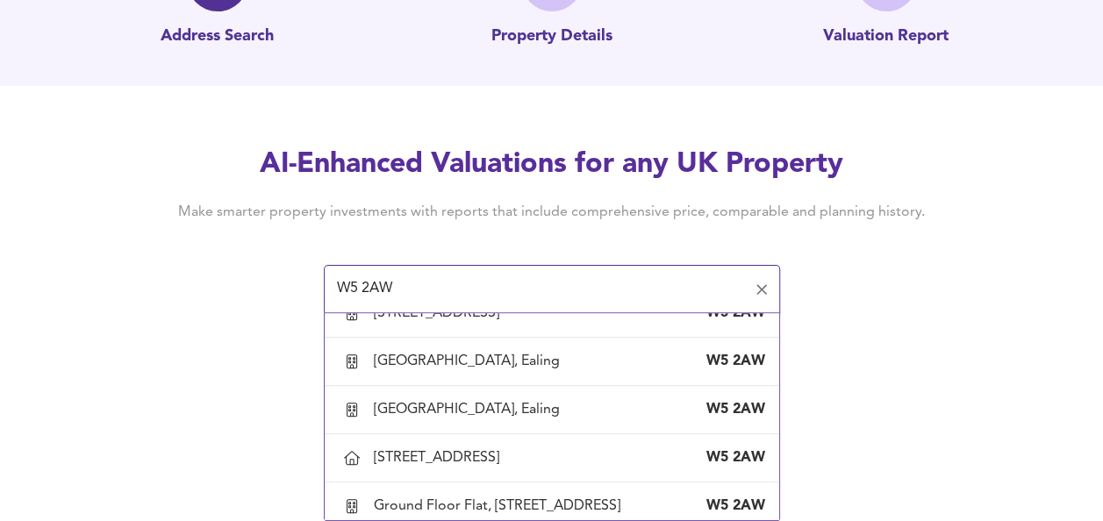
scroll to position [562, 0]
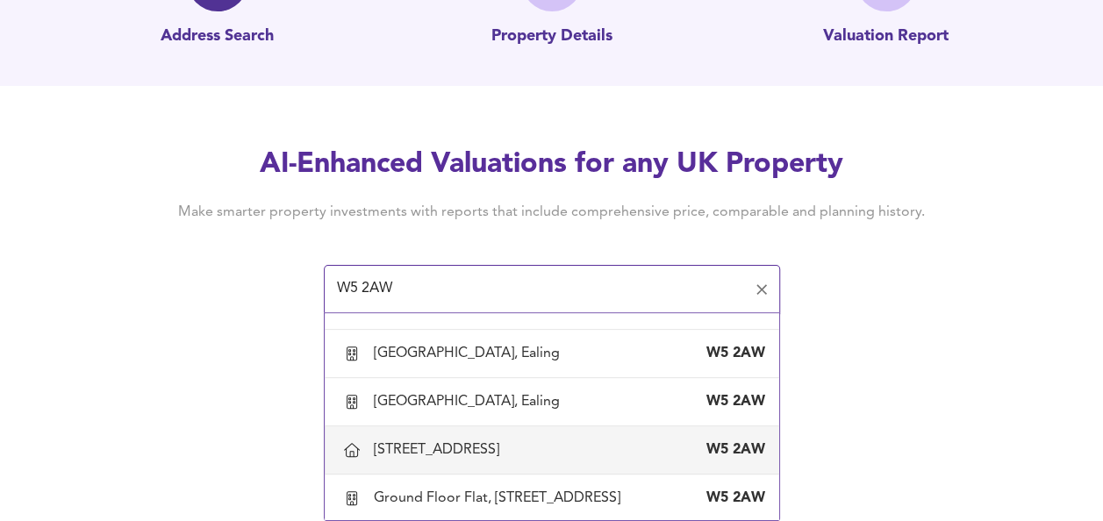
click at [521, 426] on li "[STREET_ADDRESS]" at bounding box center [552, 450] width 455 height 48
type input "[STREET_ADDRESS]"
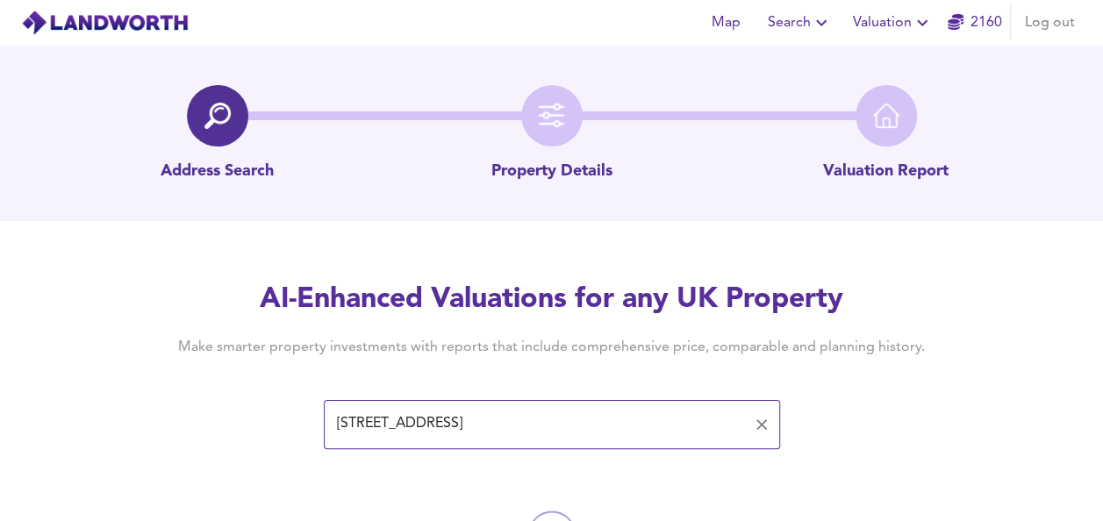
scroll to position [102, 0]
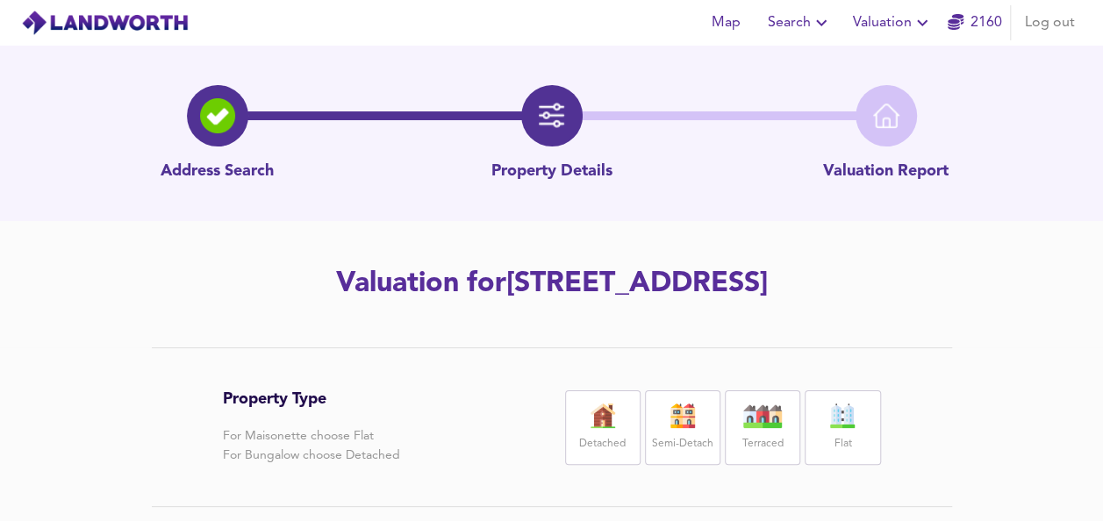
click at [913, 21] on icon "button" at bounding box center [922, 22] width 21 height 21
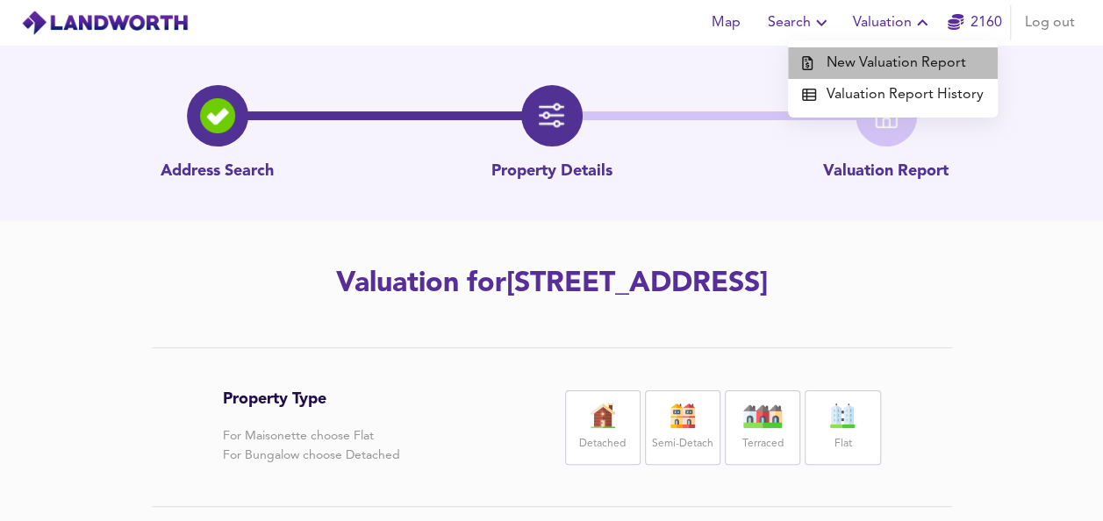
click at [897, 60] on li "New Valuation Report" at bounding box center [893, 63] width 210 height 32
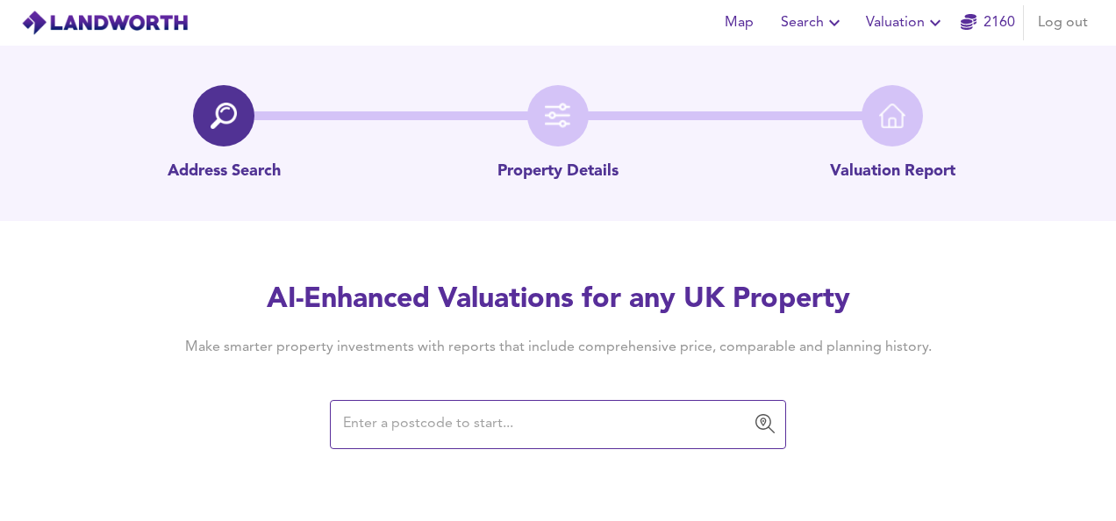
click at [528, 417] on input "text" at bounding box center [545, 424] width 414 height 33
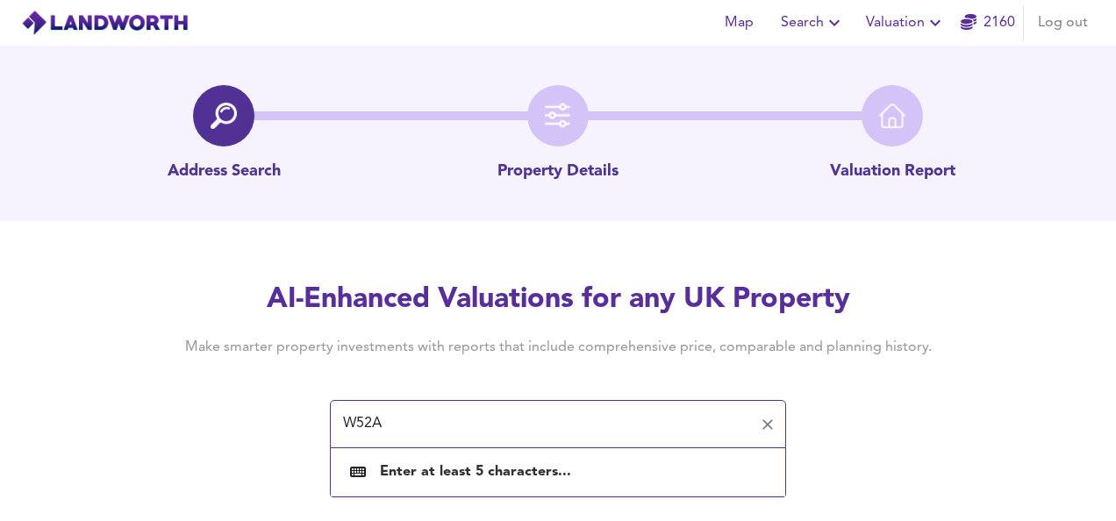
type input "W52AW"
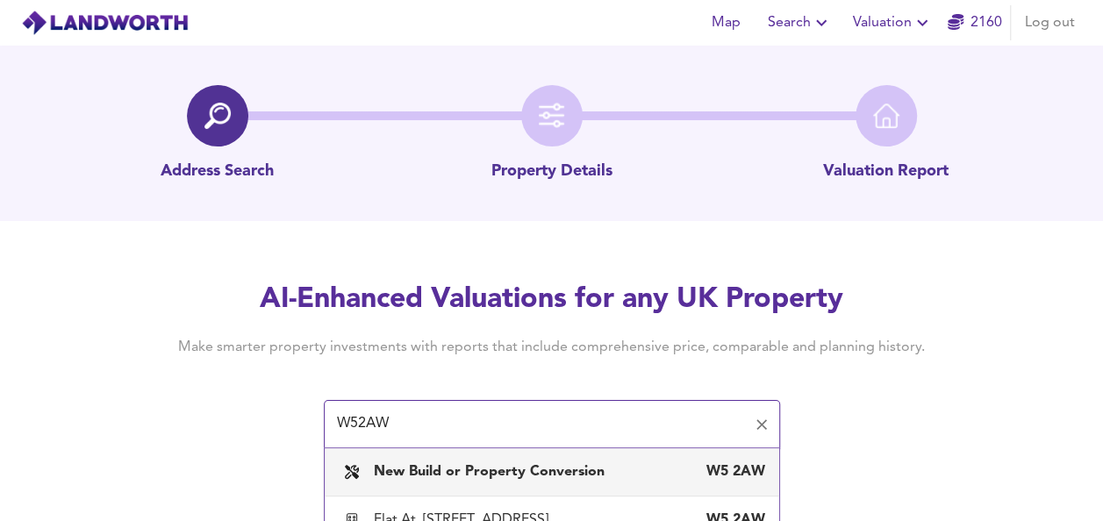
click at [477, 471] on b "New Build or Property Conversion" at bounding box center [489, 472] width 231 height 14
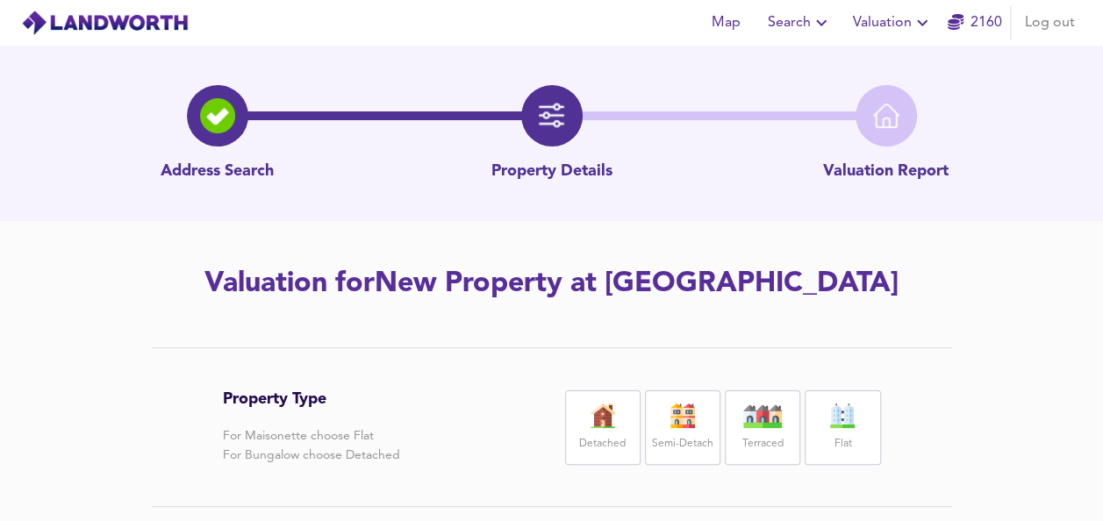
click at [865, 18] on span "Valuation" at bounding box center [893, 23] width 80 height 25
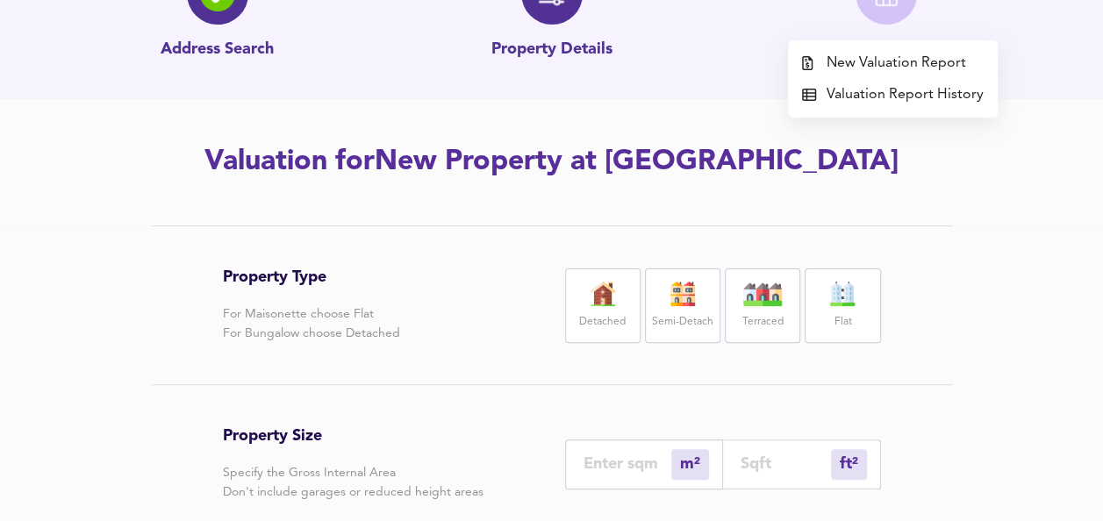
scroll to position [55, 0]
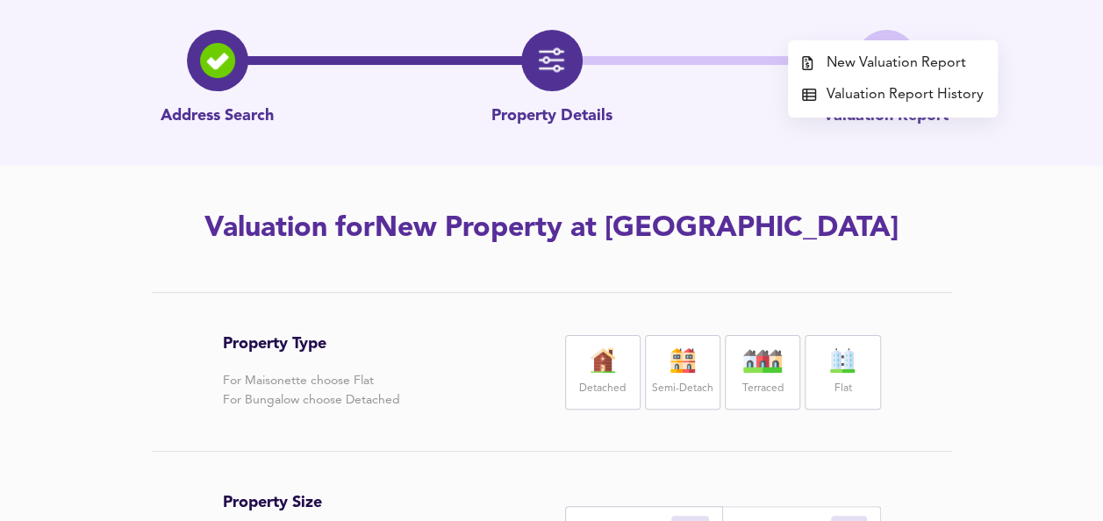
click at [874, 106] on li "Valuation Report History" at bounding box center [893, 95] width 210 height 32
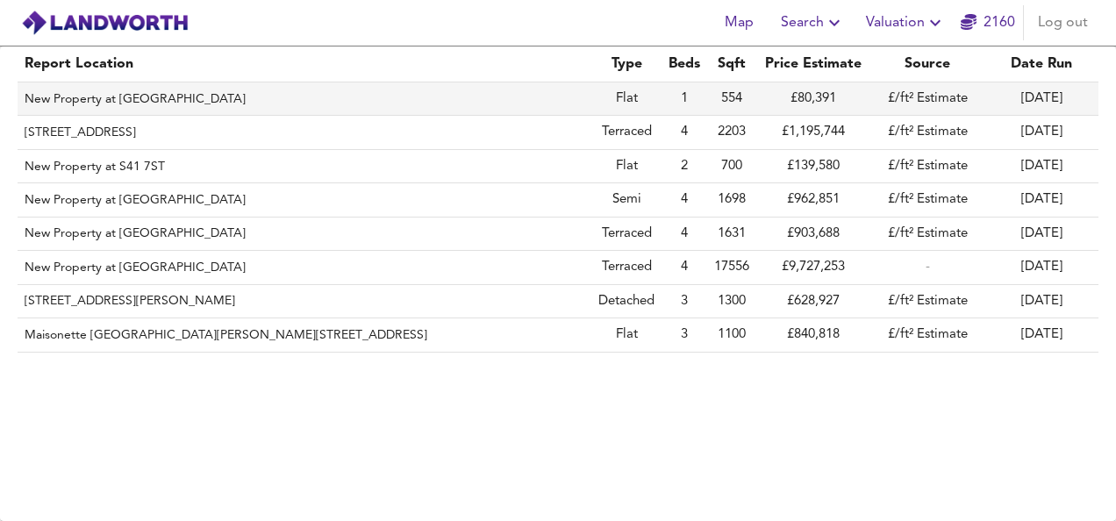
click at [153, 104] on th "New Property at [GEOGRAPHIC_DATA]" at bounding box center [305, 98] width 574 height 33
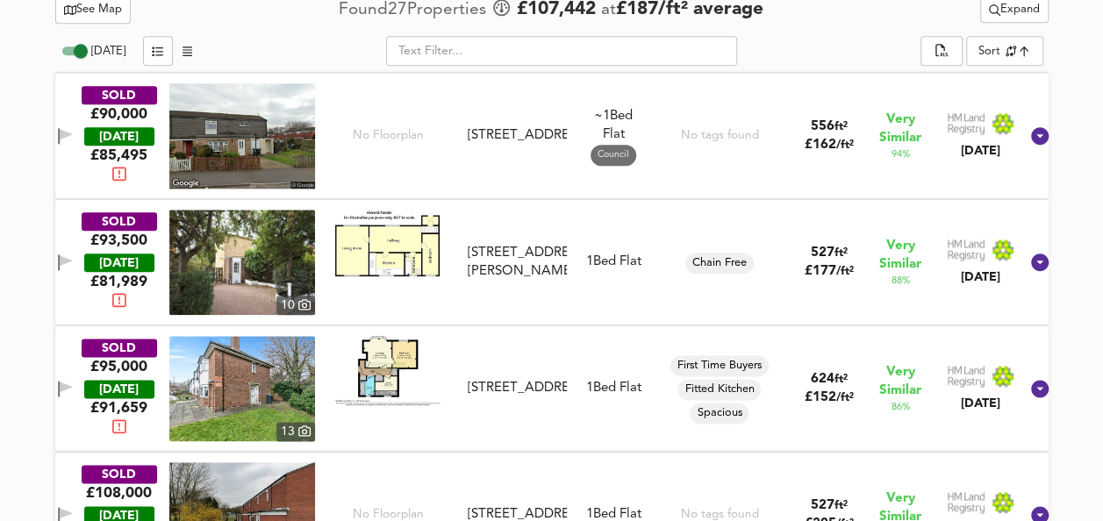
scroll to position [941, 0]
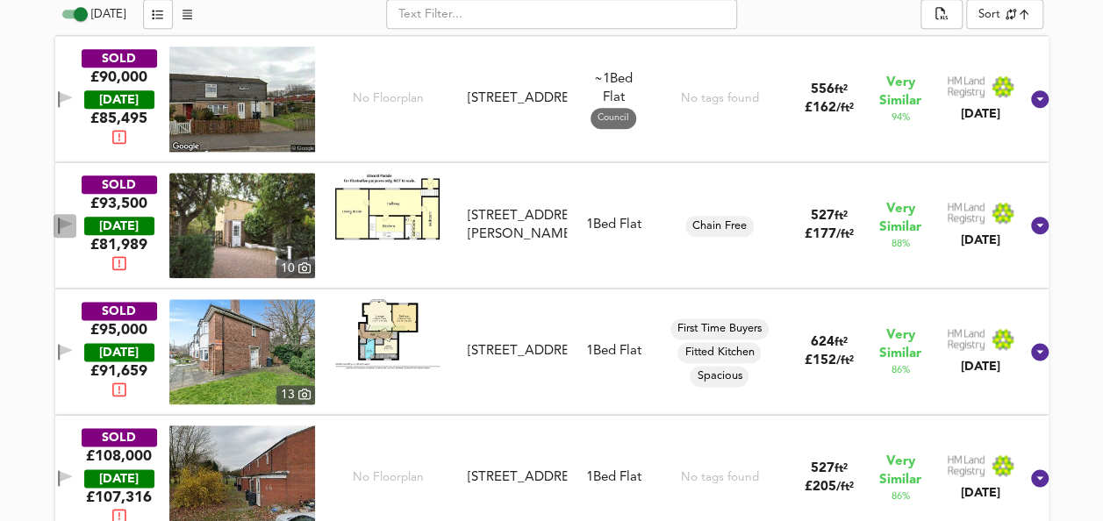
click at [71, 230] on button "button" at bounding box center [66, 226] width 24 height 24
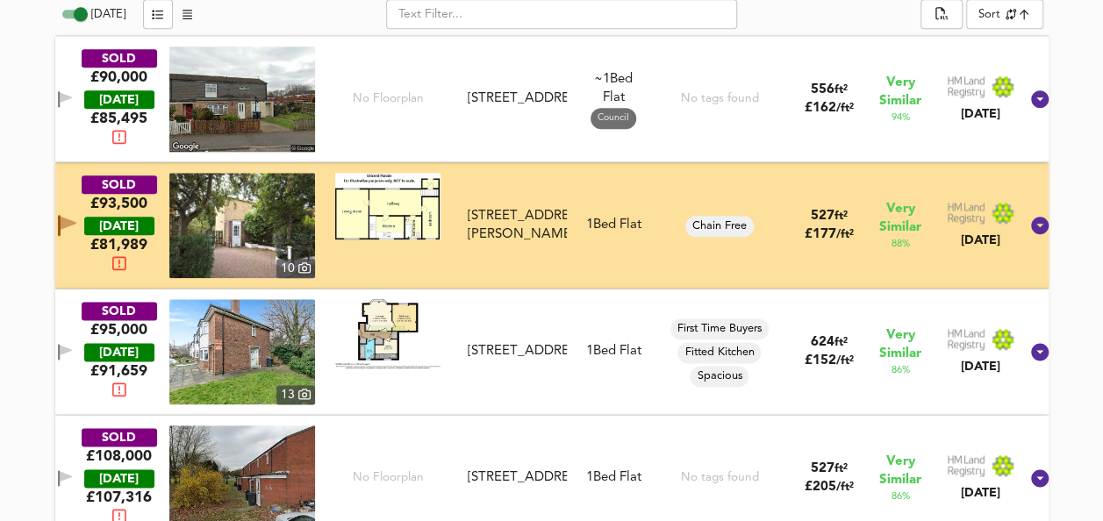
click at [68, 356] on button "button" at bounding box center [66, 352] width 24 height 24
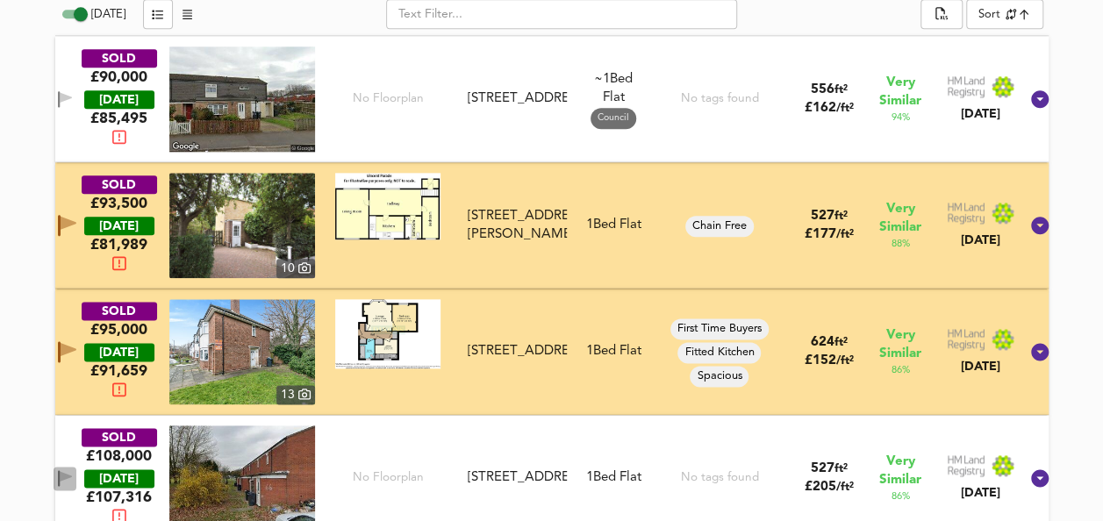
click at [74, 484] on button "button" at bounding box center [66, 479] width 24 height 24
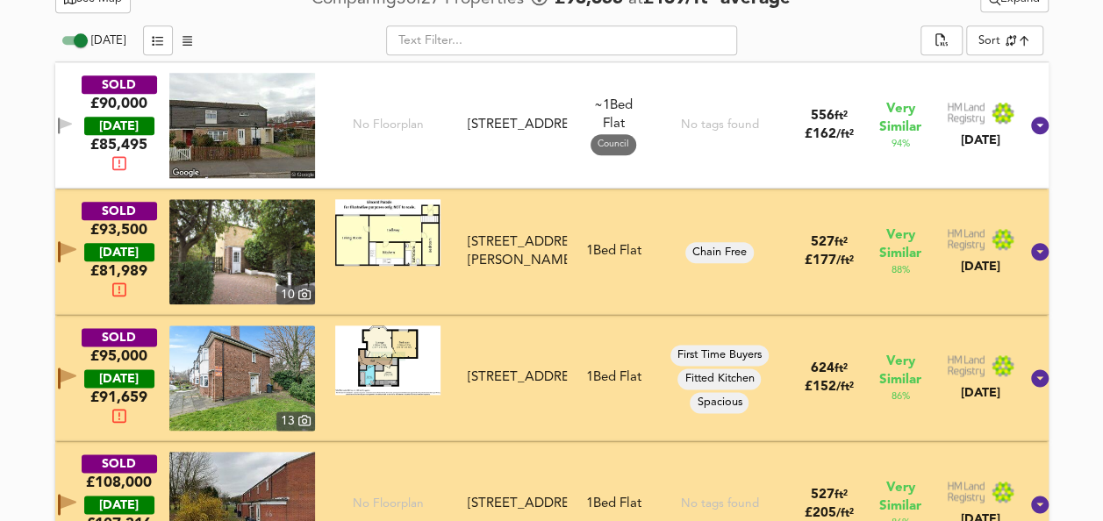
scroll to position [916, 0]
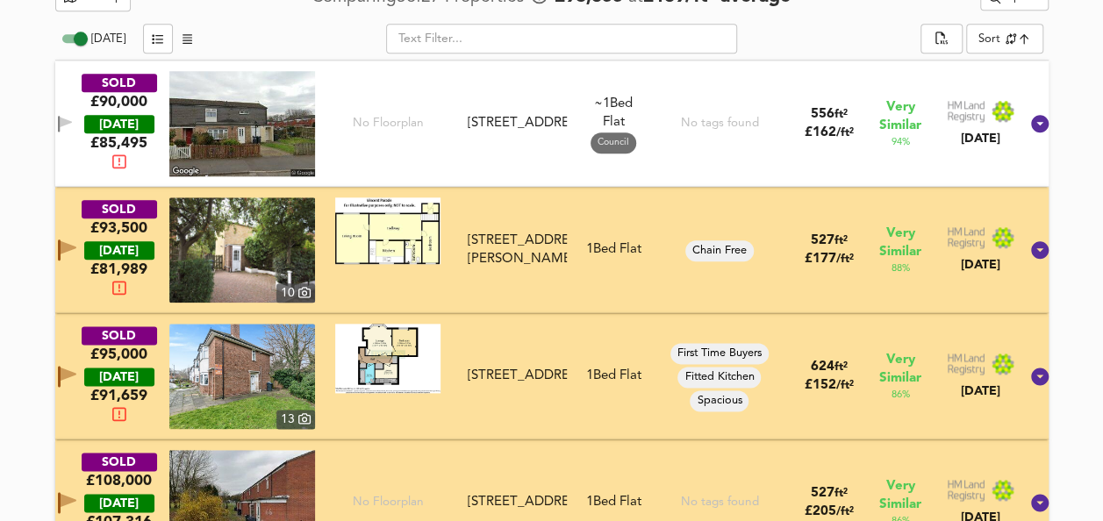
click at [423, 244] on img at bounding box center [387, 230] width 105 height 67
click at [272, 223] on img at bounding box center [242, 249] width 146 height 105
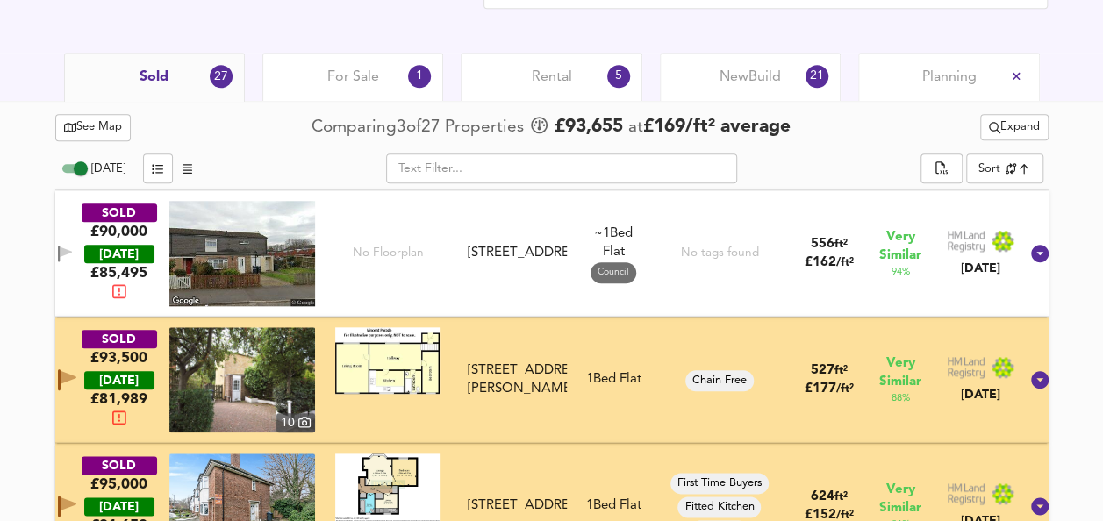
scroll to position [784, 0]
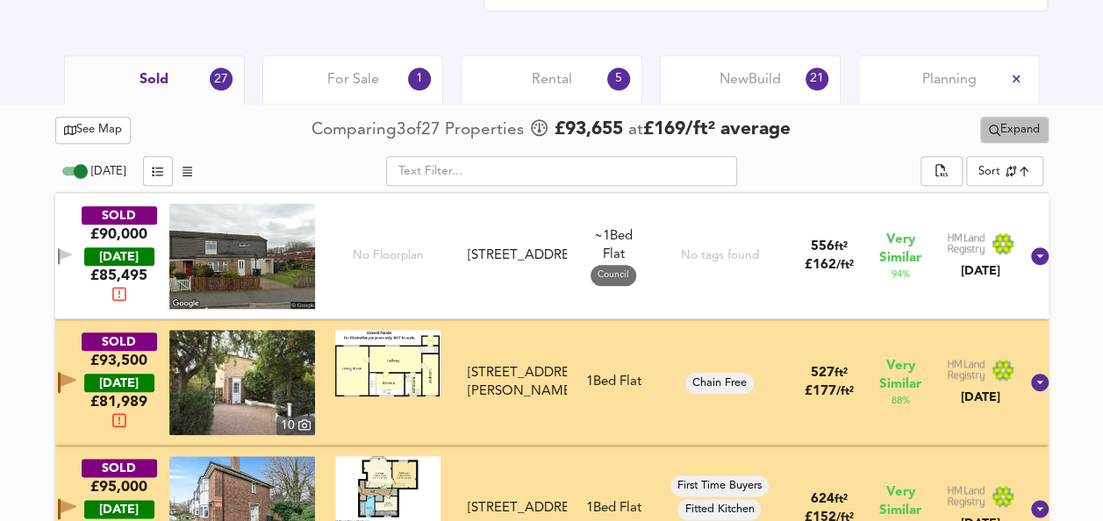
click at [1013, 120] on span "Expand" at bounding box center [1014, 130] width 51 height 20
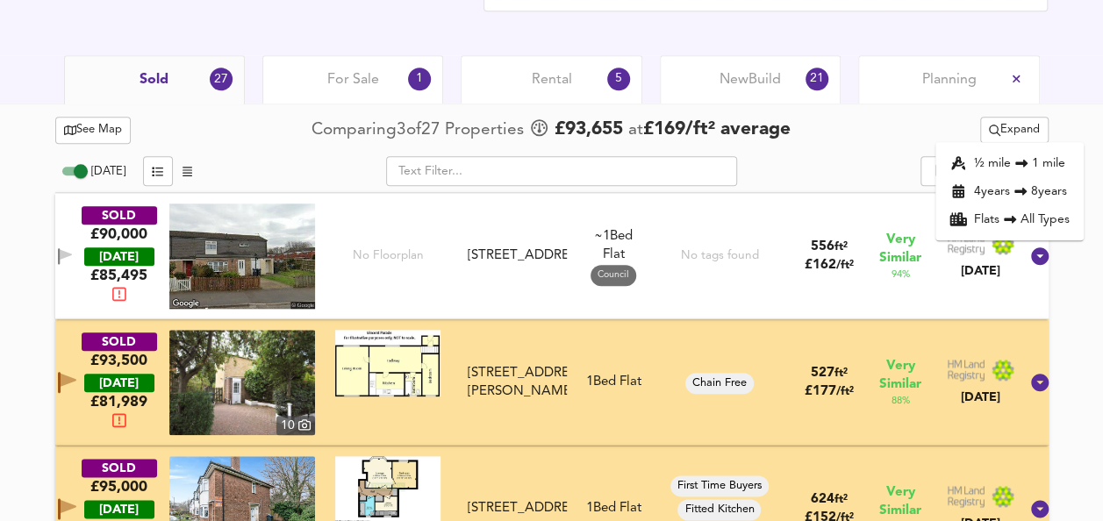
click at [81, 174] on input "[DATE]" at bounding box center [80, 171] width 63 height 21
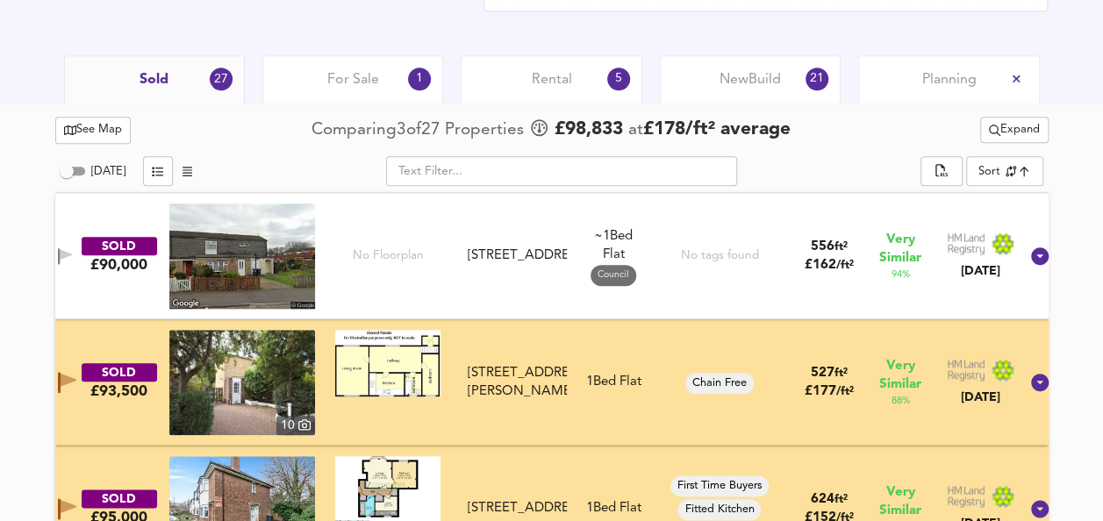
drag, startPoint x: 81, startPoint y: 174, endPoint x: 77, endPoint y: 268, distance: 94.0
click at [77, 161] on input "[DATE]" at bounding box center [66, 171] width 63 height 21
checkbox input "true"
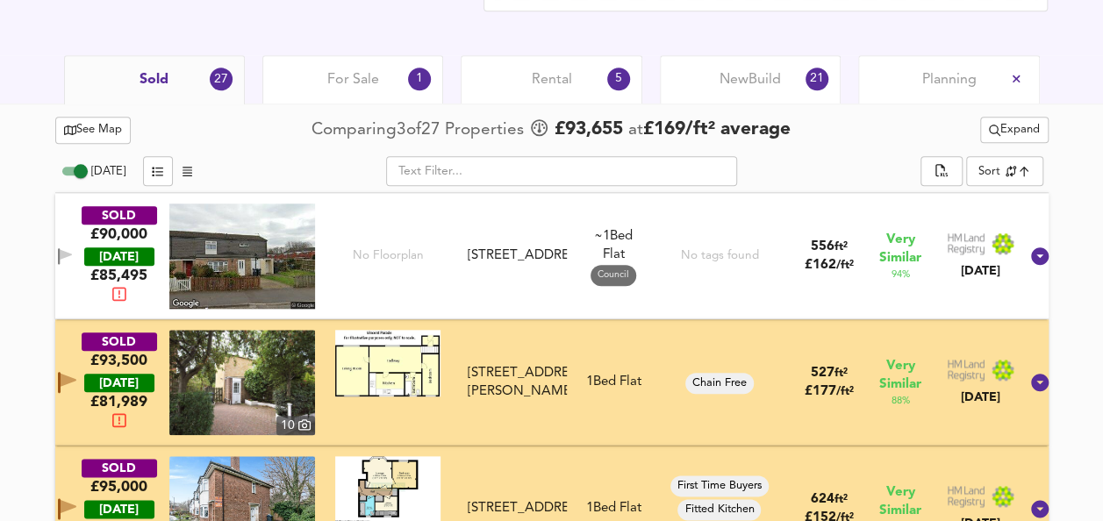
click at [329, 68] on div "For Sale 1" at bounding box center [352, 79] width 181 height 48
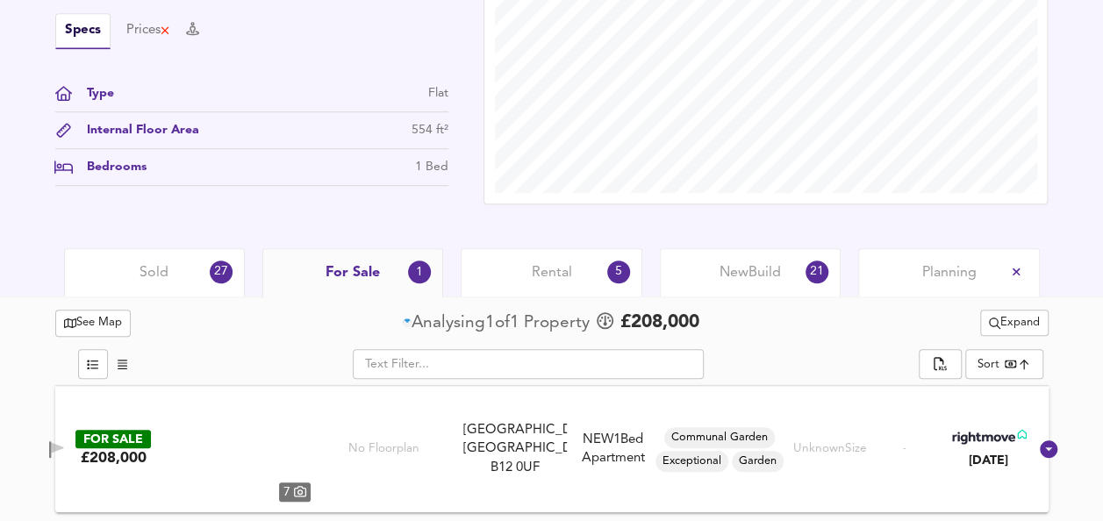
scroll to position [588, 0]
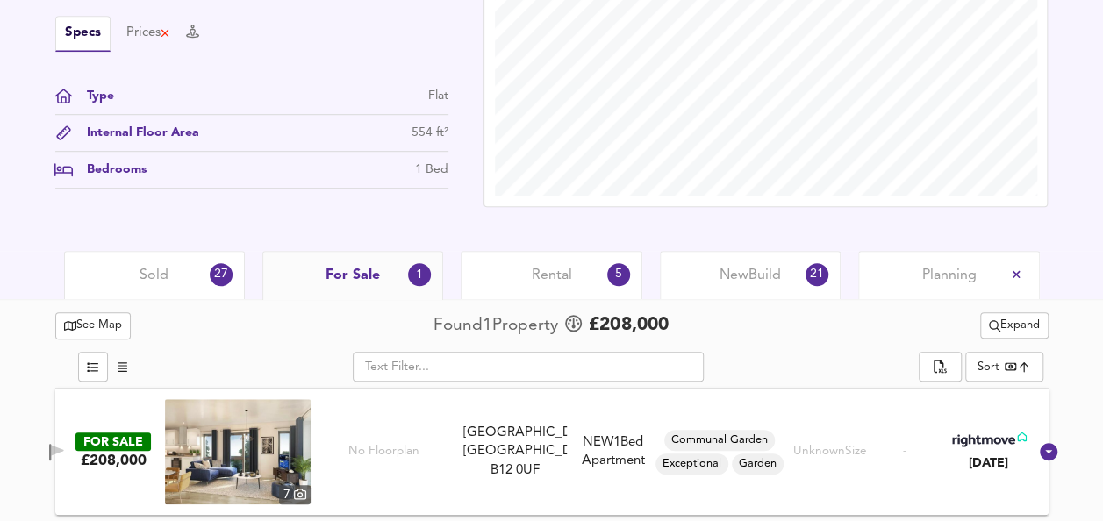
click at [605, 269] on div "Rental 5" at bounding box center [551, 275] width 181 height 48
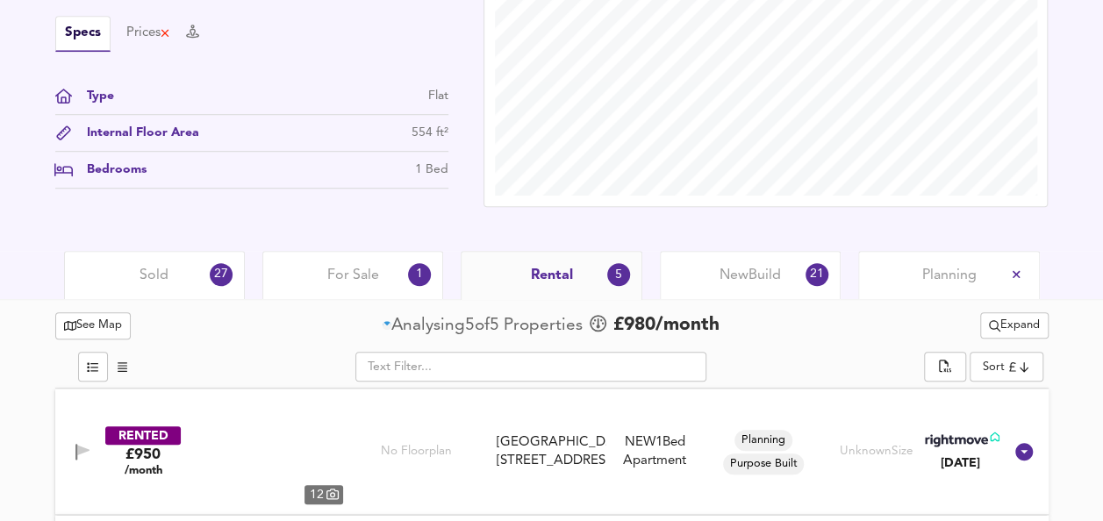
scroll to position [784, 0]
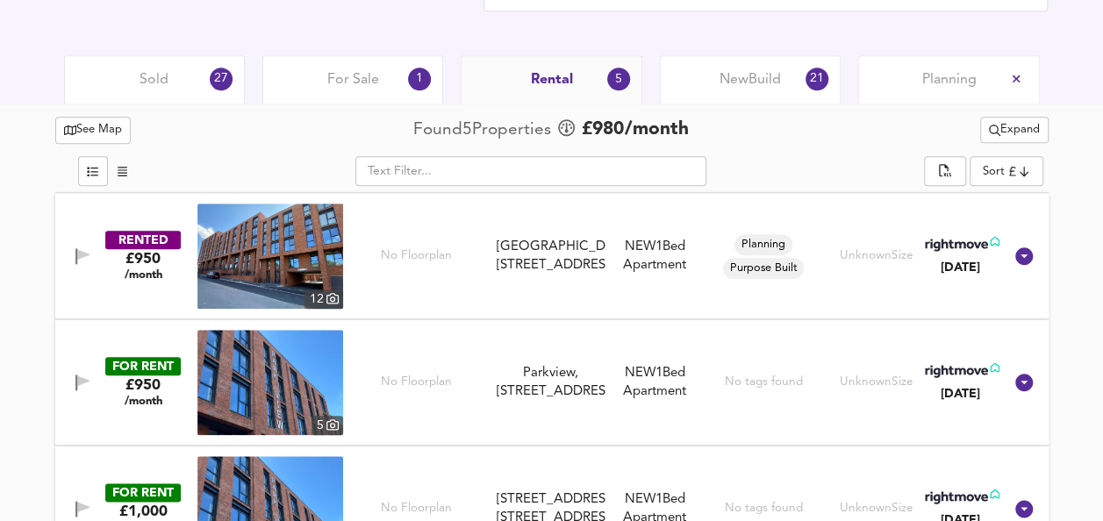
click at [788, 70] on div "New Build 21" at bounding box center [750, 79] width 181 height 48
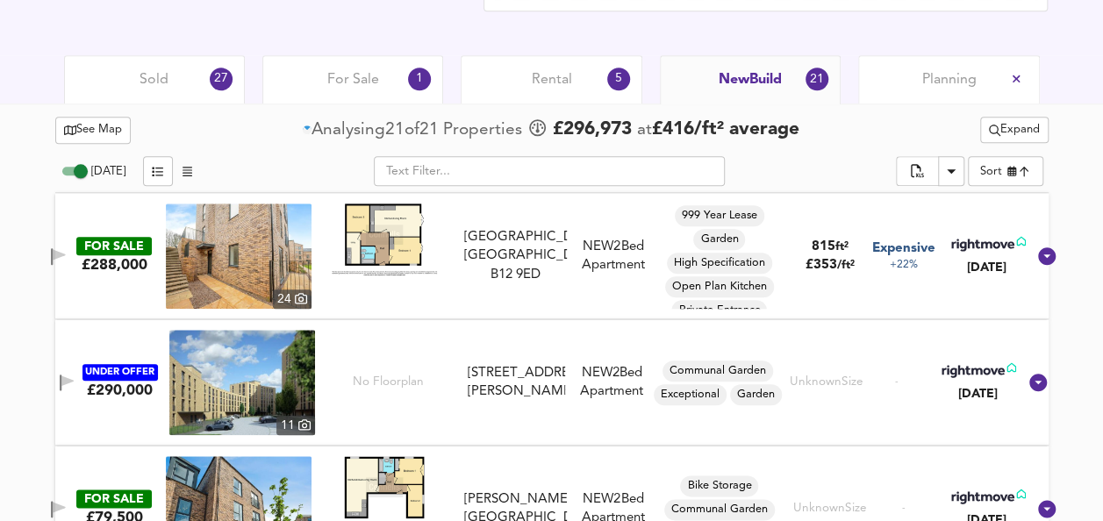
click at [961, 66] on div "Planning" at bounding box center [948, 79] width 181 height 48
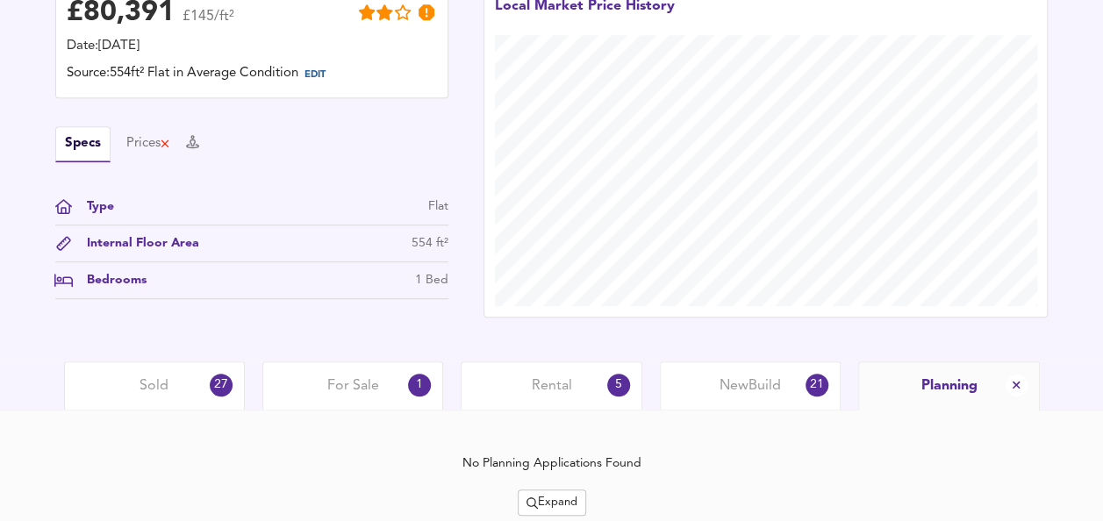
scroll to position [539, 0]
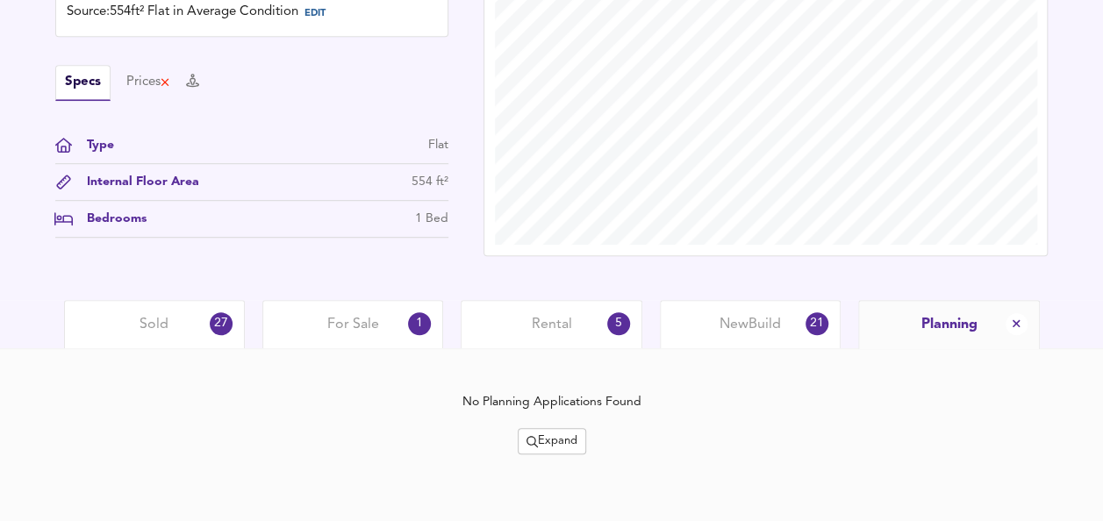
click at [181, 335] on div "Sold 27" at bounding box center [154, 324] width 181 height 48
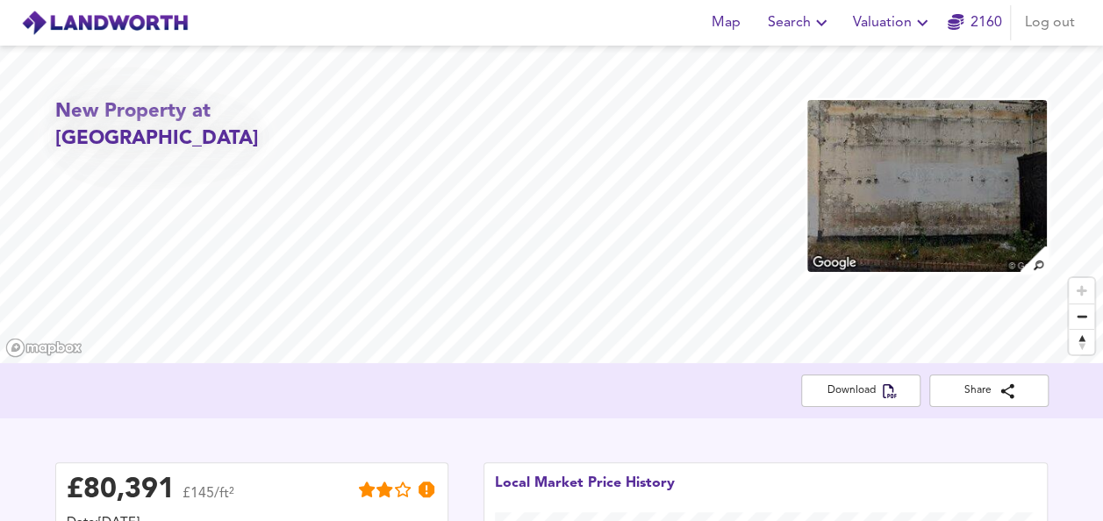
click at [786, 28] on span "Search" at bounding box center [800, 23] width 64 height 25
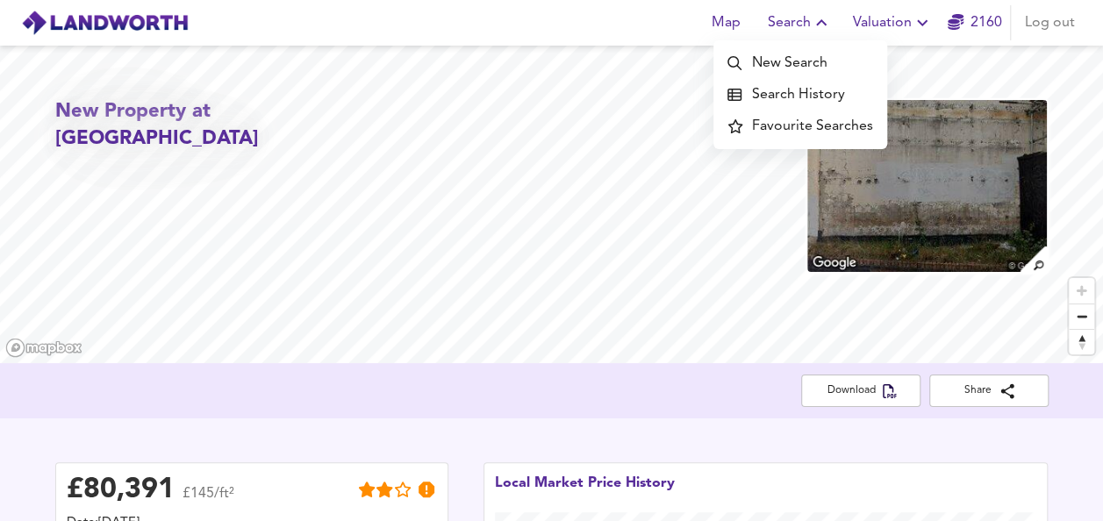
click at [785, 90] on li "Search History" at bounding box center [800, 95] width 174 height 32
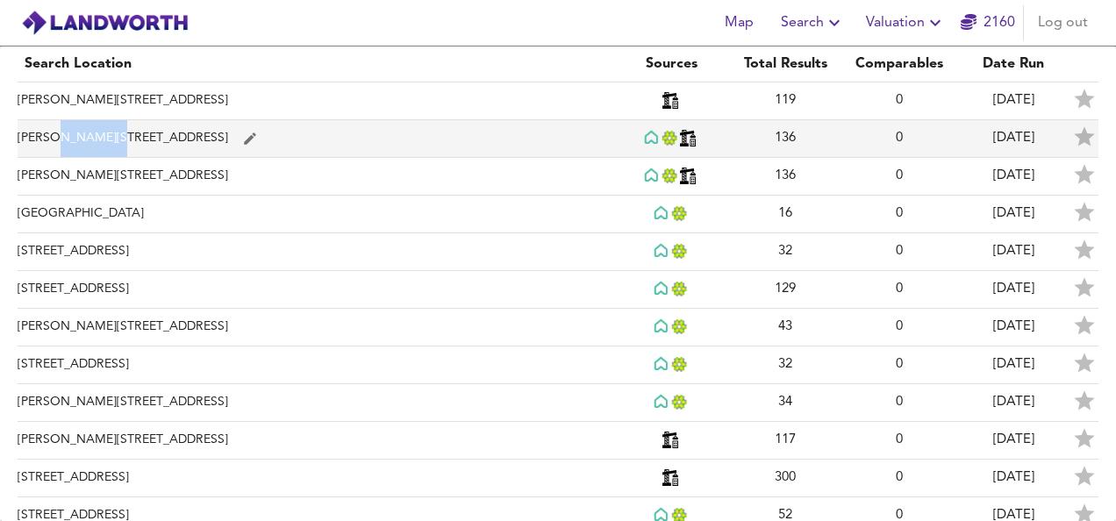
drag, startPoint x: 58, startPoint y: 148, endPoint x: 107, endPoint y: 121, distance: 56.2
click at [107, 121] on td "[PERSON_NAME][STREET_ADDRESS]" at bounding box center [316, 139] width 597 height 38
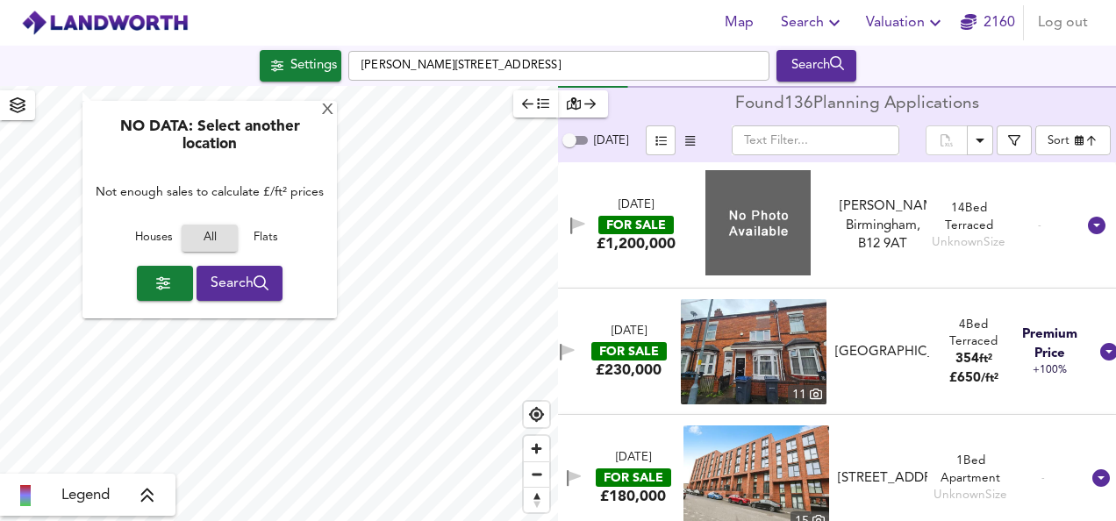
click at [875, 230] on div "[PERSON_NAME] Birmingham, B12 9AT" at bounding box center [883, 225] width 87 height 56
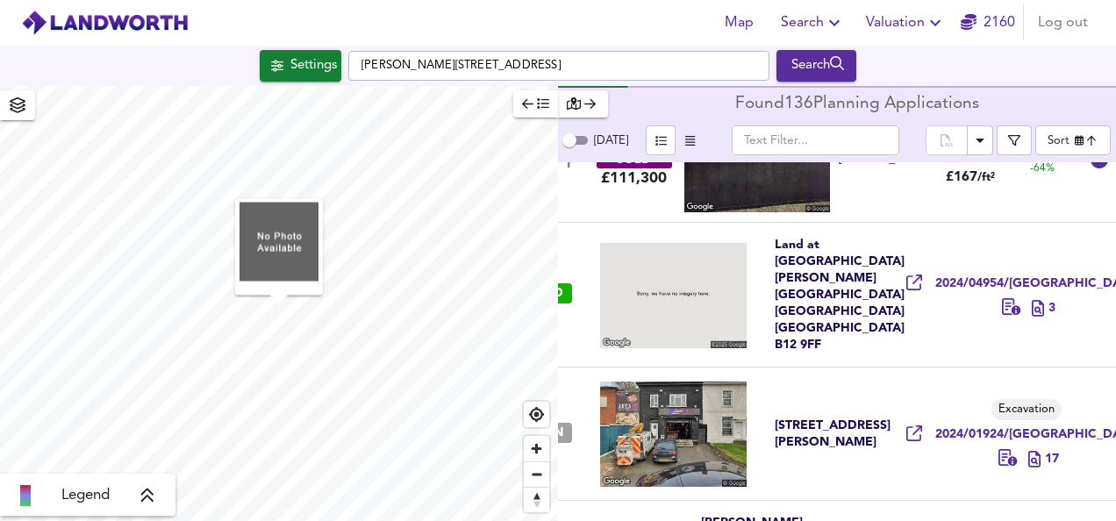
scroll to position [2466, 0]
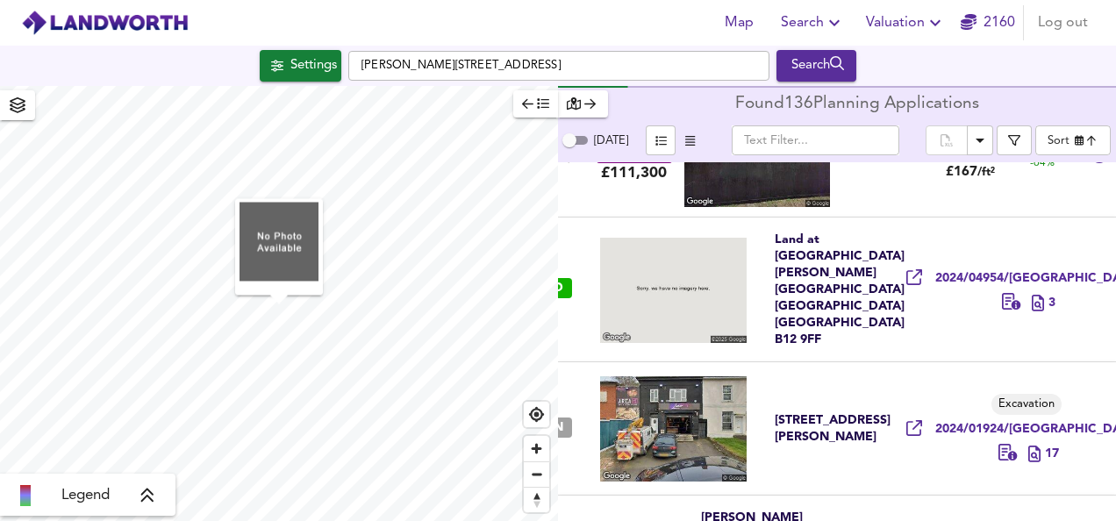
click at [323, 56] on div "Settings" at bounding box center [313, 65] width 47 height 23
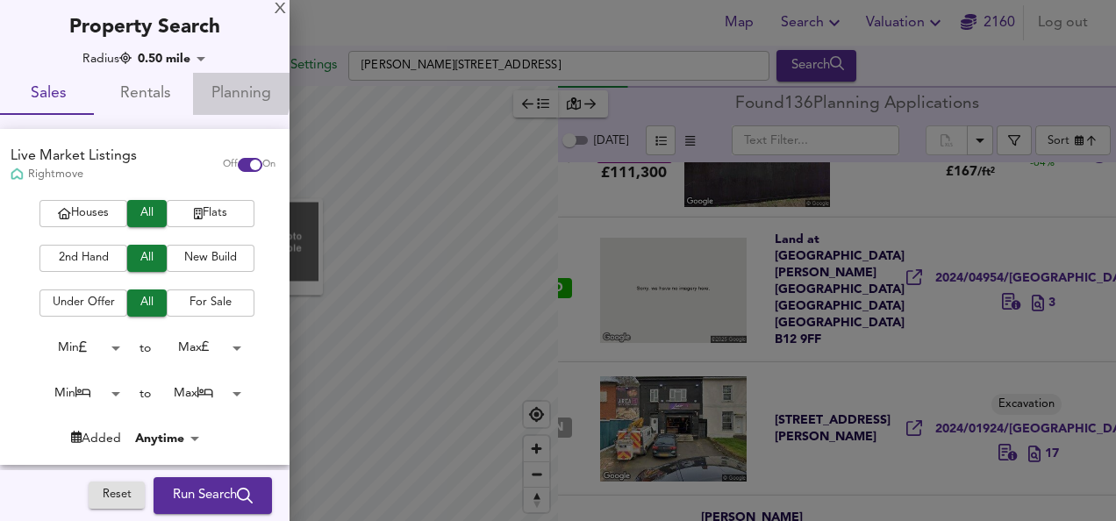
click at [195, 90] on button "Planning" at bounding box center [241, 94] width 97 height 42
checkbox input "false"
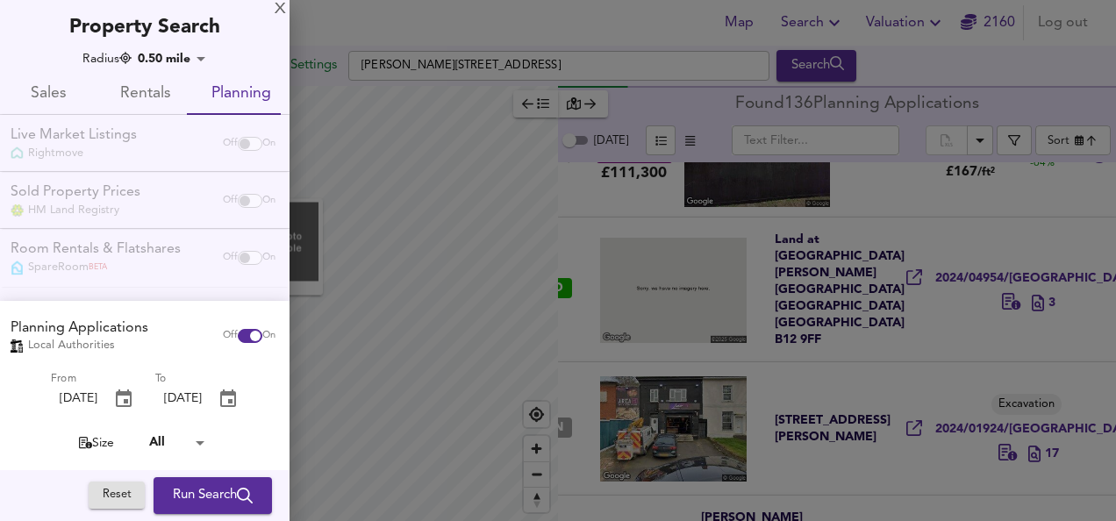
click at [197, 488] on span "Run Search" at bounding box center [213, 495] width 80 height 23
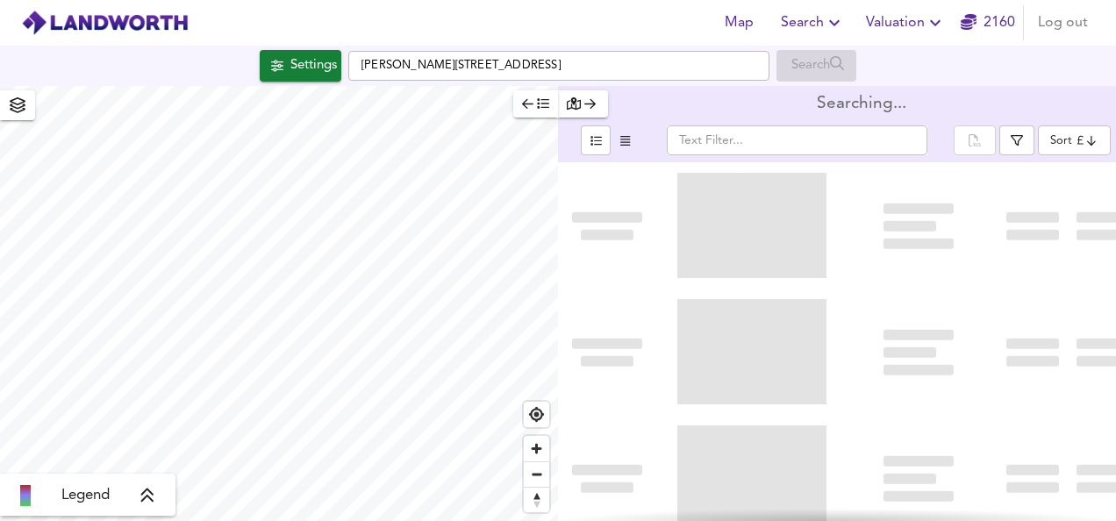
type input "newest"
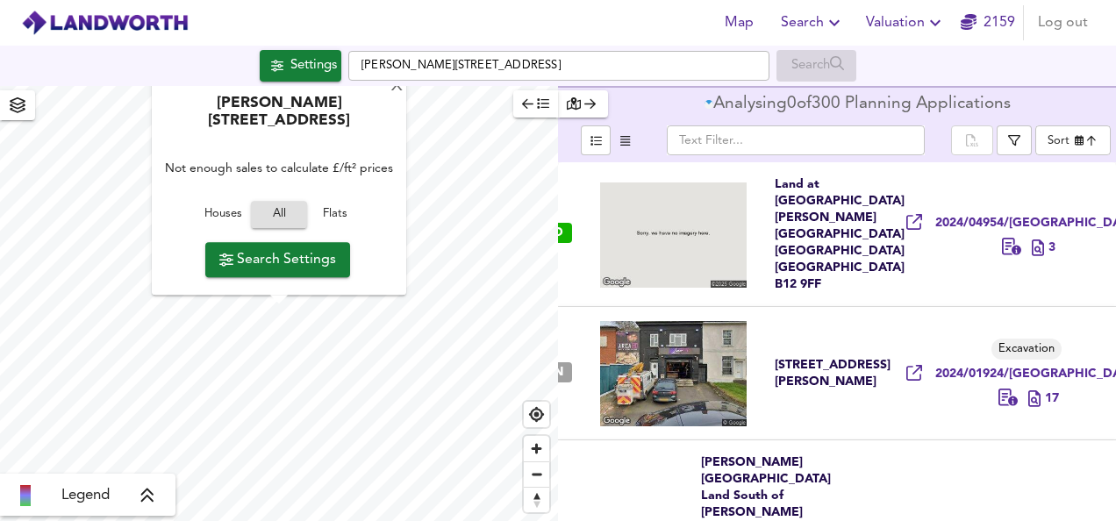
checkbox input "false"
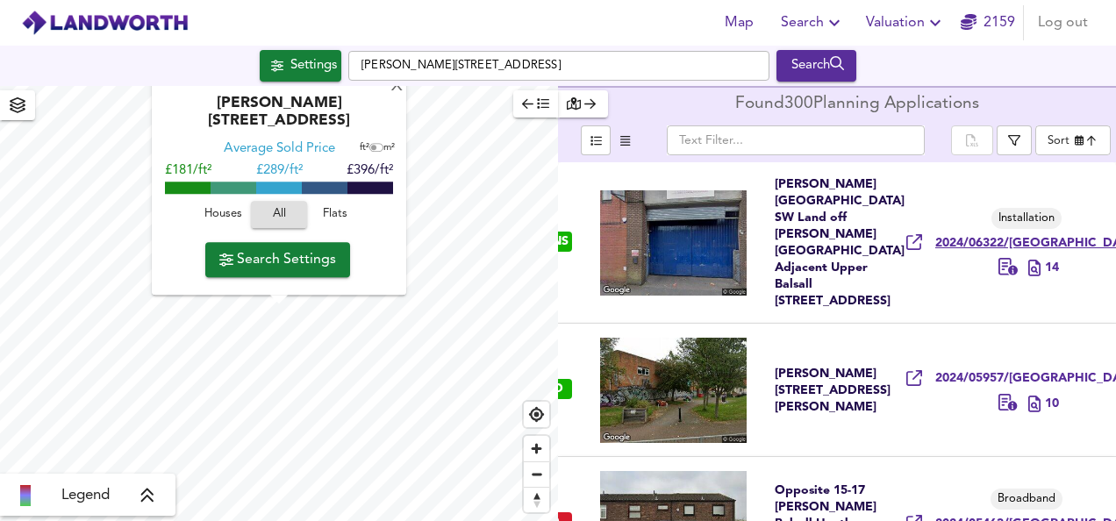
click at [997, 242] on span "2024/06322/[GEOGRAPHIC_DATA]" at bounding box center [1037, 243] width 204 height 17
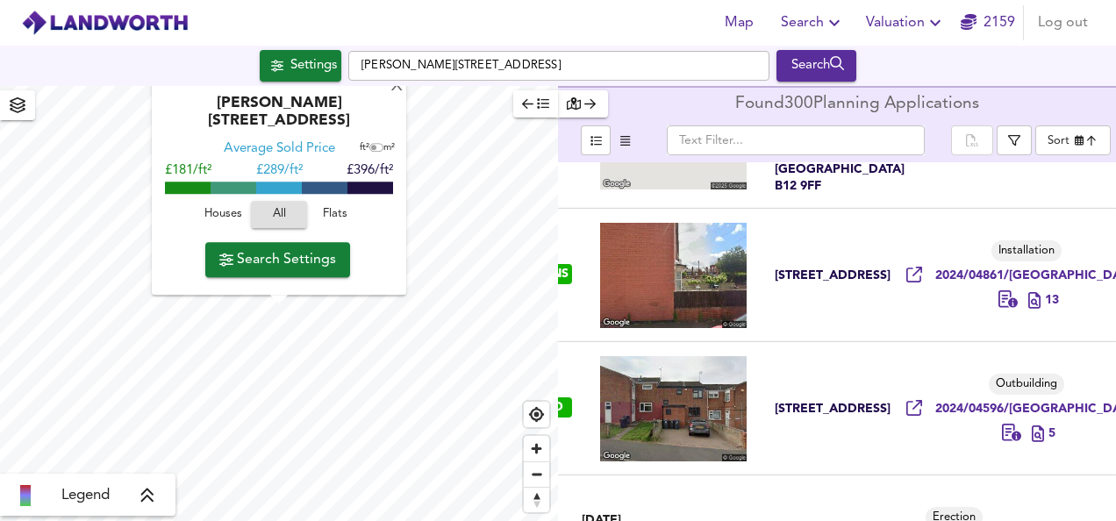
scroll to position [929, 0]
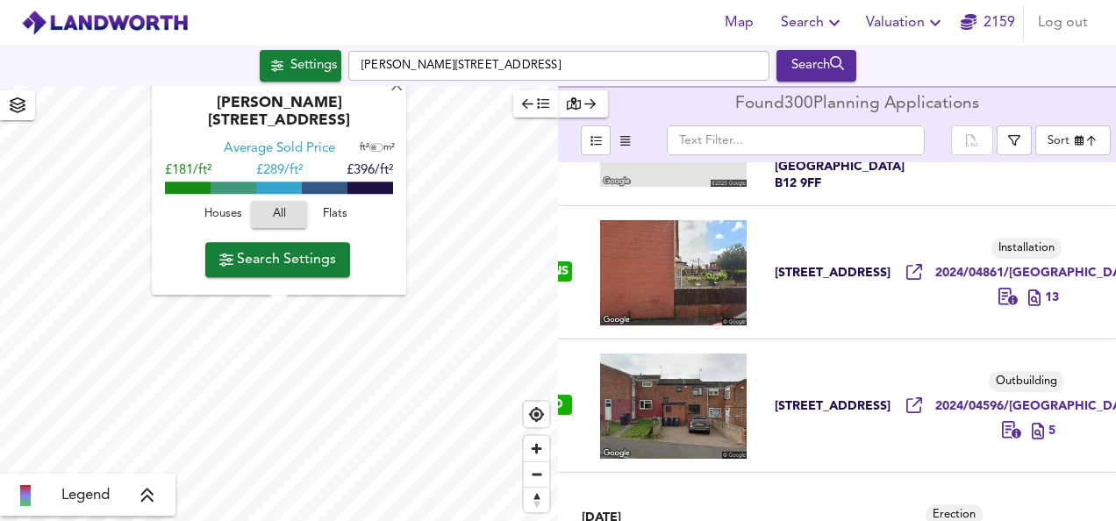
click at [828, 20] on icon "button" at bounding box center [834, 22] width 21 height 21
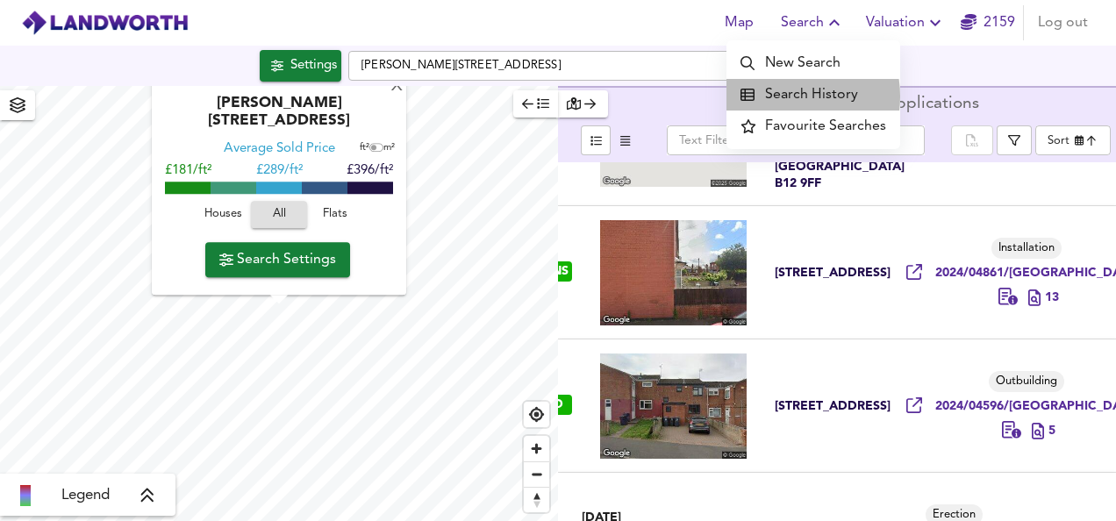
click at [786, 97] on li "Search History" at bounding box center [814, 95] width 174 height 32
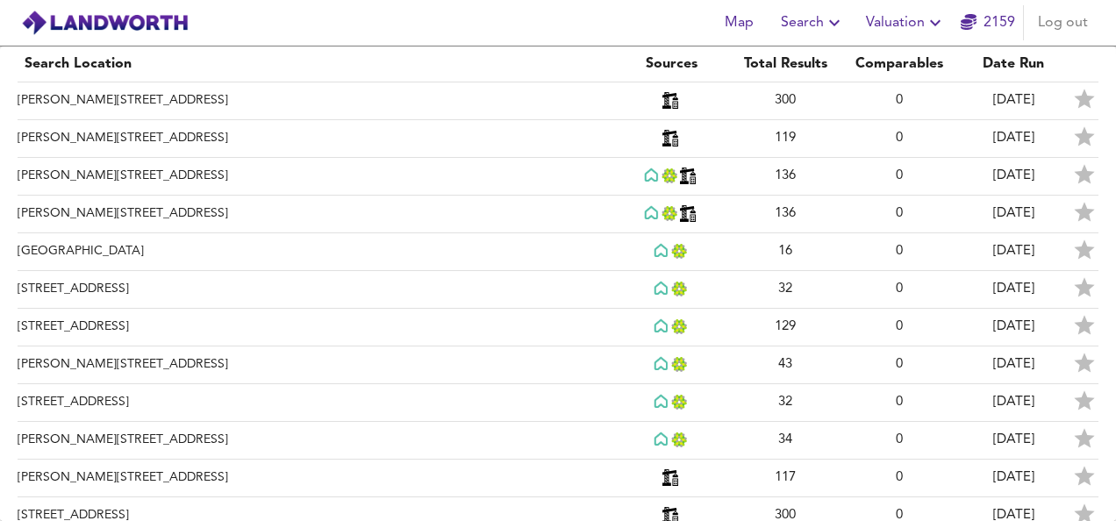
click at [104, 7] on div "Map Search Valuation 2159 Log out" at bounding box center [558, 23] width 1116 height 44
click at [34, 18] on img at bounding box center [105, 23] width 168 height 26
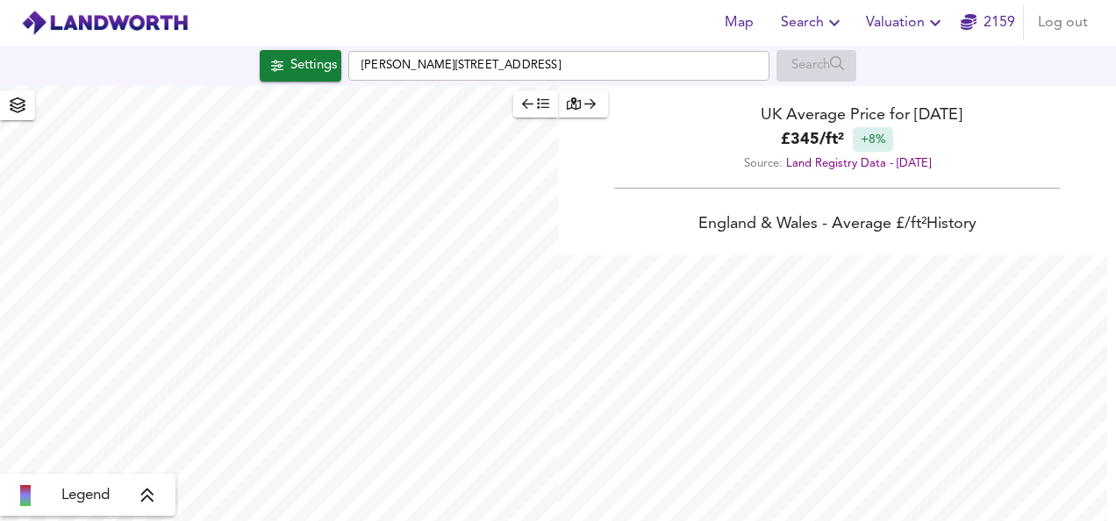
scroll to position [521, 1116]
